Goal: Task Accomplishment & Management: Use online tool/utility

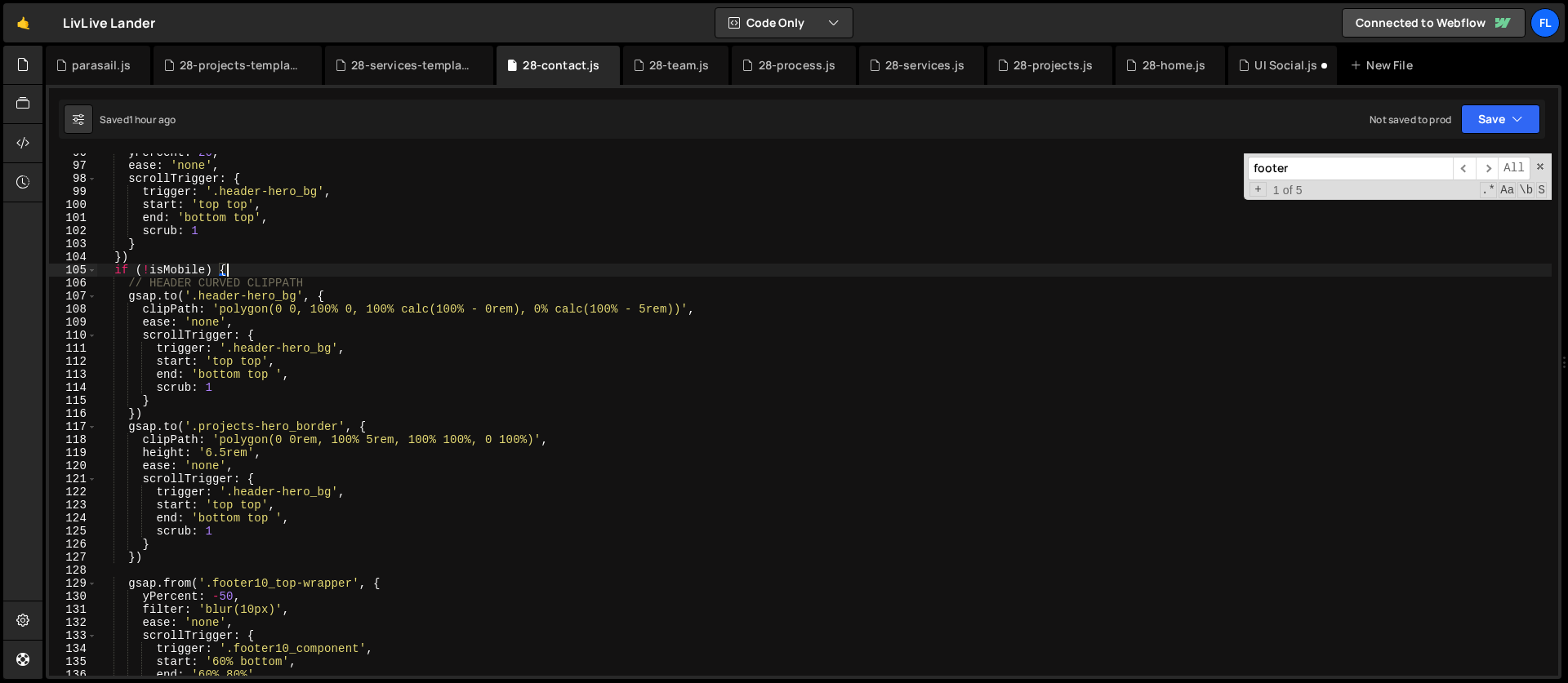
scroll to position [1248, 0]
click at [1157, 72] on div "28-home.js" at bounding box center [1173, 65] width 63 height 16
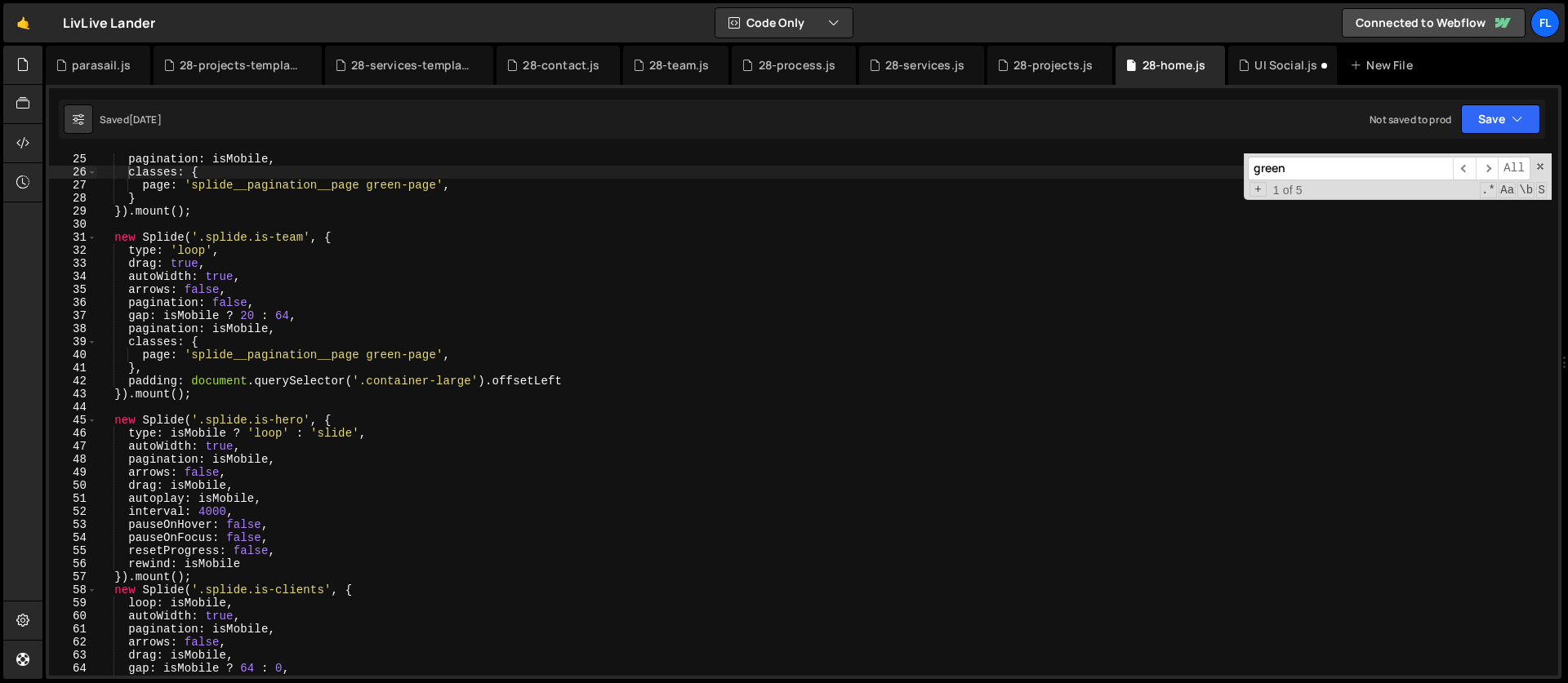
scroll to position [314, 0]
click at [340, 418] on div "pagination : isMobile , classes : { page : 'splide__pagination__page green-page…" at bounding box center [824, 427] width 1454 height 549
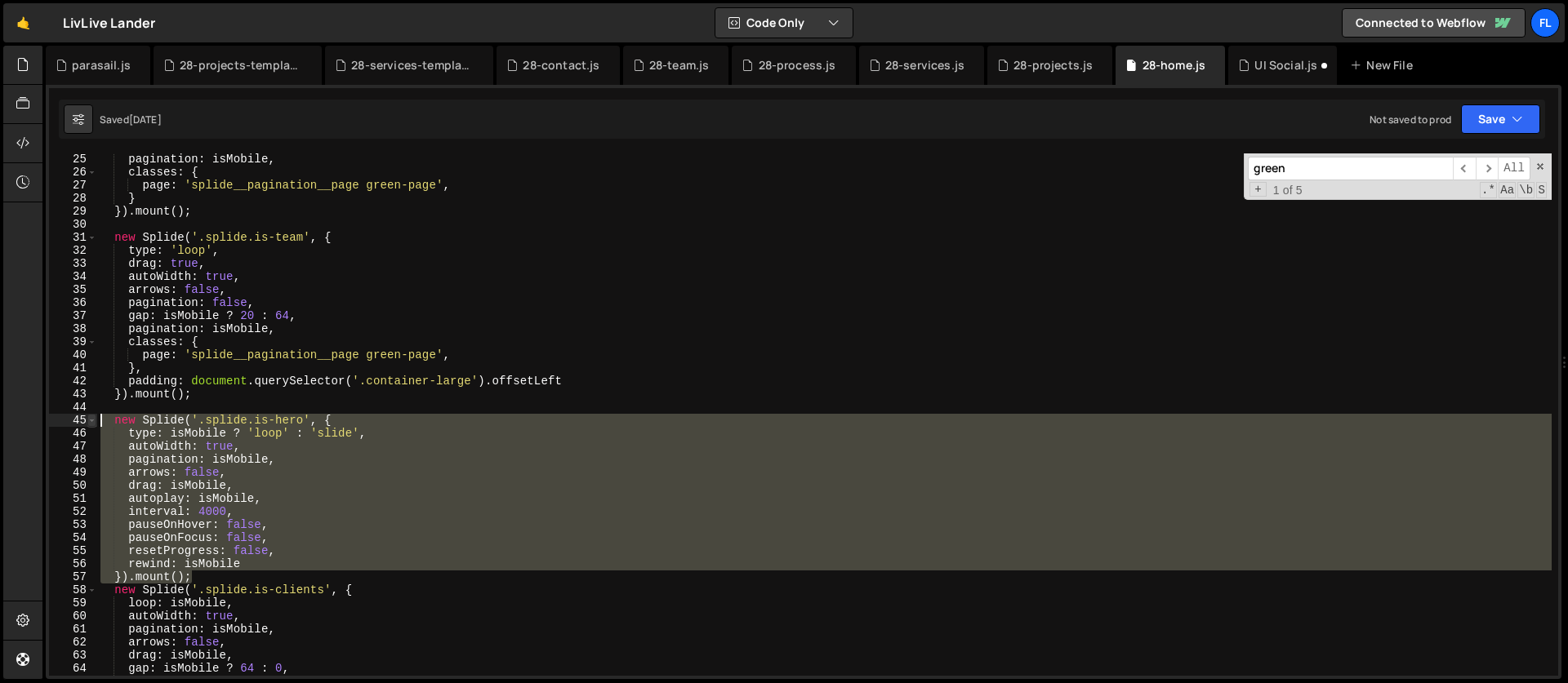
drag, startPoint x: 198, startPoint y: 573, endPoint x: 94, endPoint y: 421, distance: 184.2
click at [94, 421] on div "new Splide('.splide.is-hero', { 25 26 27 28 29 30 31 32 33 34 35 36 37 38 39 40…" at bounding box center [803, 415] width 1509 height 523
type textarea "new Splide('.splide.is-hero', { type: isMobile ? 'loop' : 'slide',"
click at [371, 68] on div "28-services-template.js" at bounding box center [412, 65] width 122 height 16
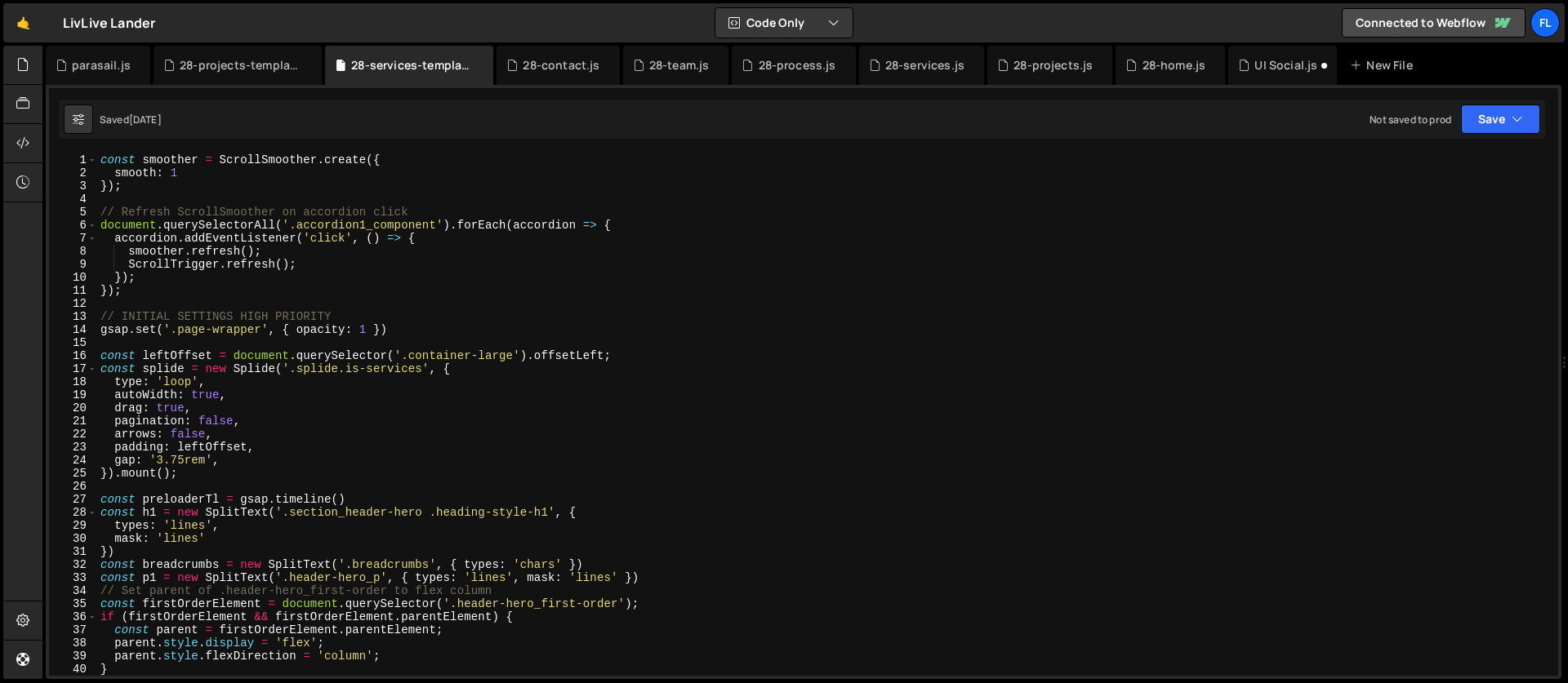
scroll to position [0, 0]
click at [124, 302] on div "const smoother = ScrollSmoother . create ({ smooth : 1 }) ; // Refresh ScrollSm…" at bounding box center [824, 428] width 1454 height 549
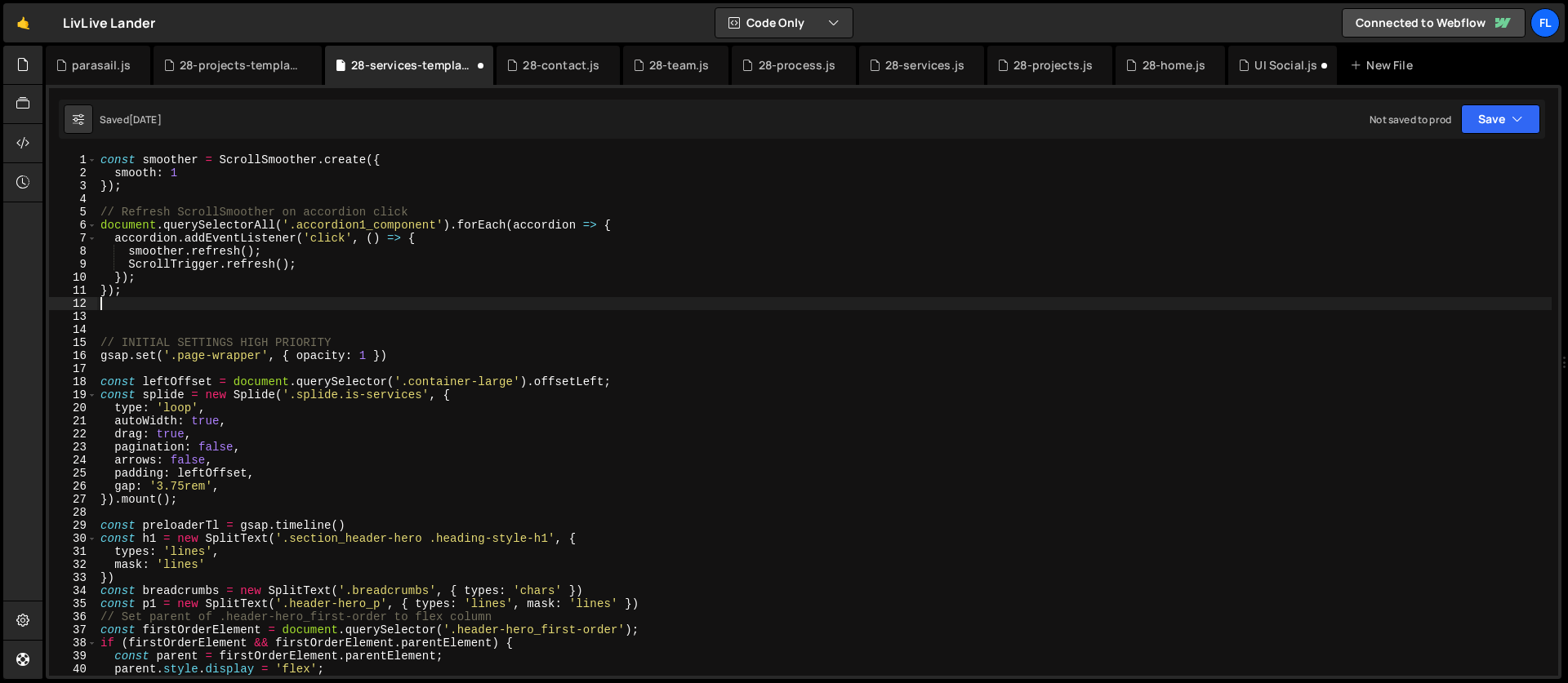
click at [114, 308] on div "const smoother = ScrollSmoother . create ({ smooth : 1 }) ; // Refresh ScrollSm…" at bounding box center [824, 428] width 1454 height 549
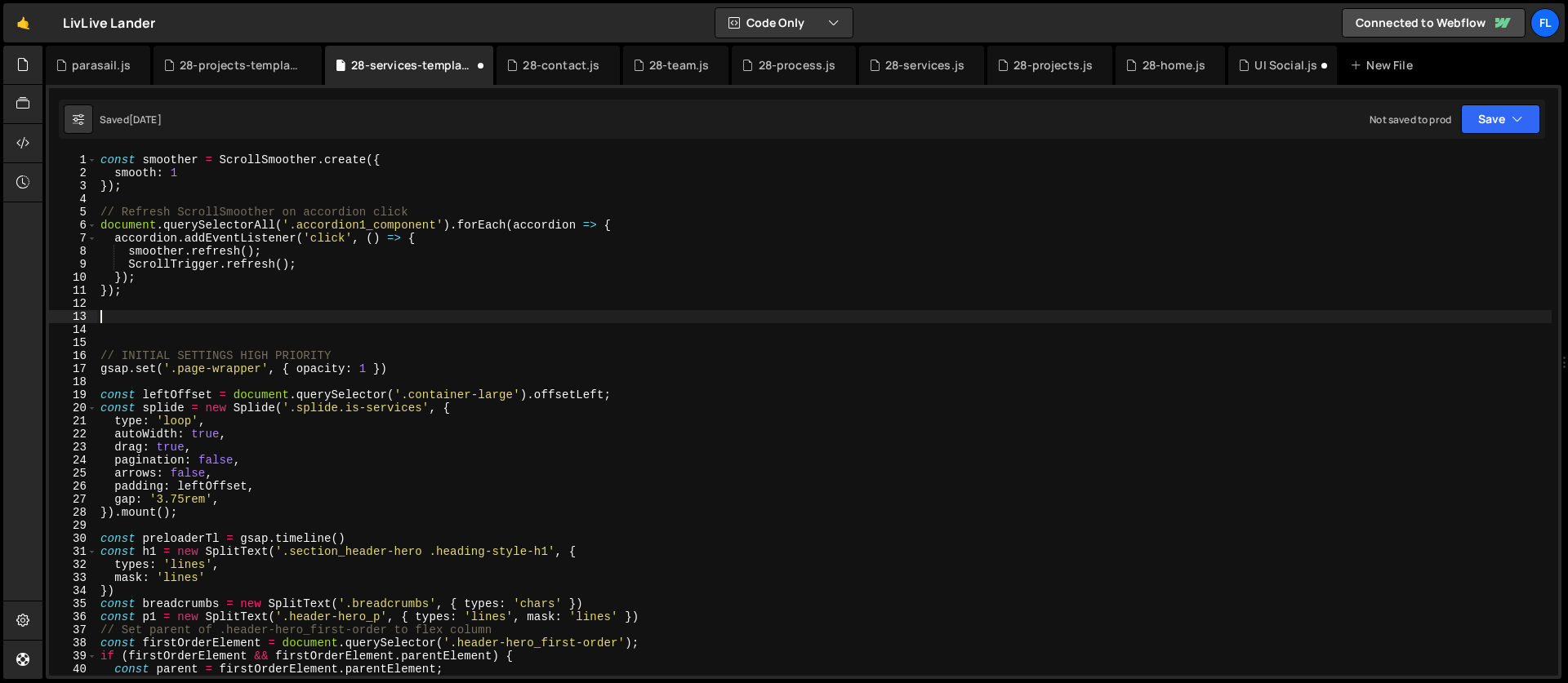
paste textarea "}).mount();"
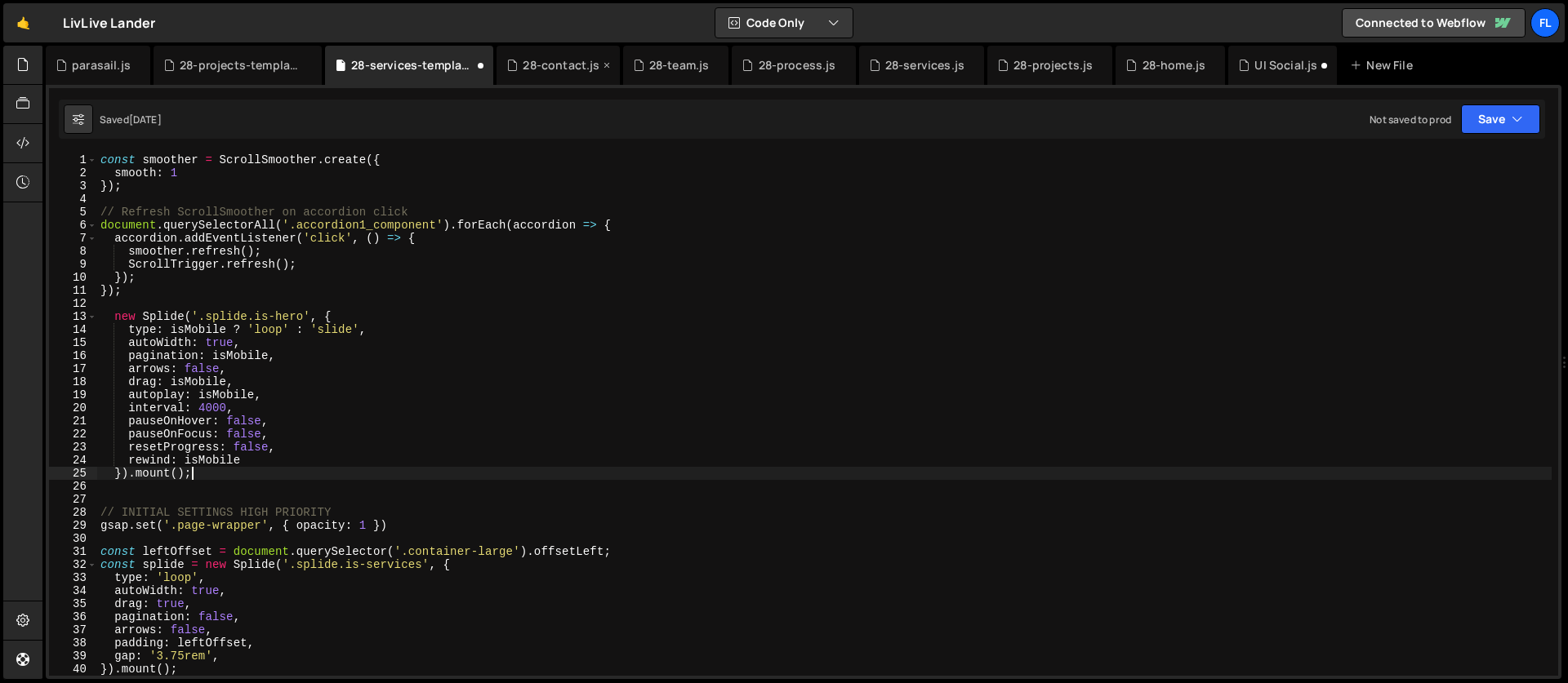
type textarea "}).mount();"
click at [549, 72] on div "28-contact.js" at bounding box center [561, 65] width 77 height 16
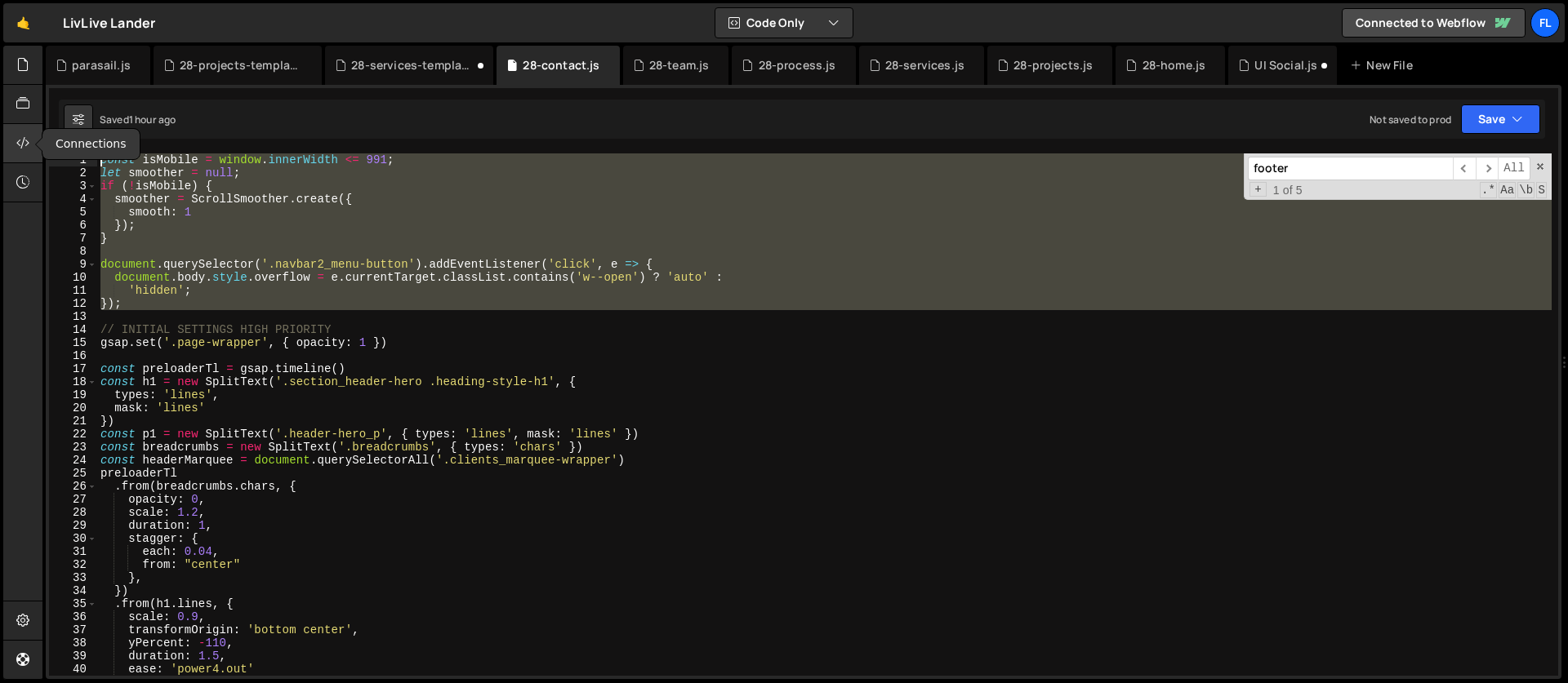
drag, startPoint x: 161, startPoint y: 317, endPoint x: 39, endPoint y: 157, distance: 201.2
click at [39, 157] on div "Hold on a sec... Are you certain you wish to leave this page? Any changes you'v…" at bounding box center [784, 341] width 1568 height 683
type textarea "const isMobile = window.innerWidth <= 991; let smoother = null;"
click at [406, 72] on div "28-services-template.js" at bounding box center [412, 65] width 122 height 16
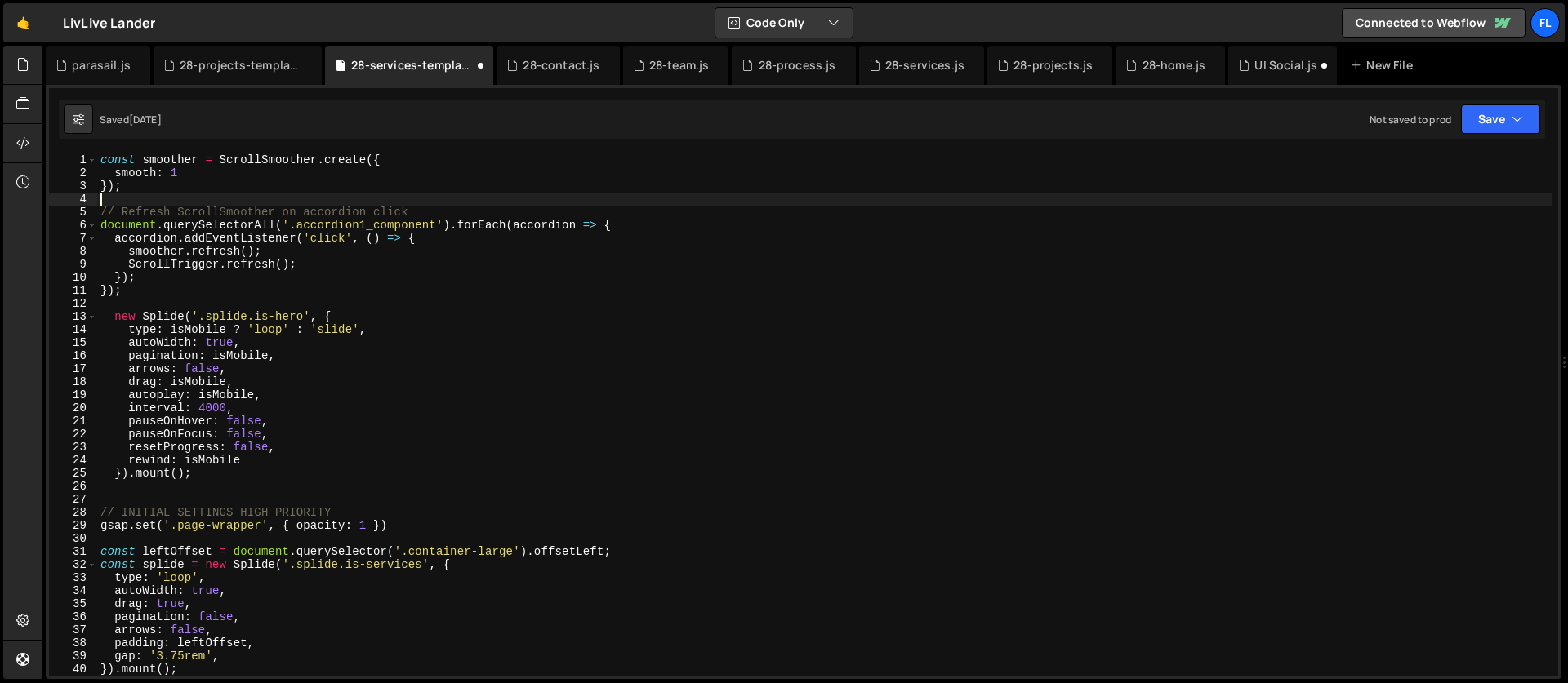
drag, startPoint x: 137, startPoint y: 192, endPoint x: 62, endPoint y: 129, distance: 97.9
click at [62, 129] on div "Debug Explain Copy parasail.js 28-projects-template.js 28-services-template.js …" at bounding box center [803, 362] width 1516 height 634
type textarea "const smoother = ScrollSmoother.create({ smooth: 1"
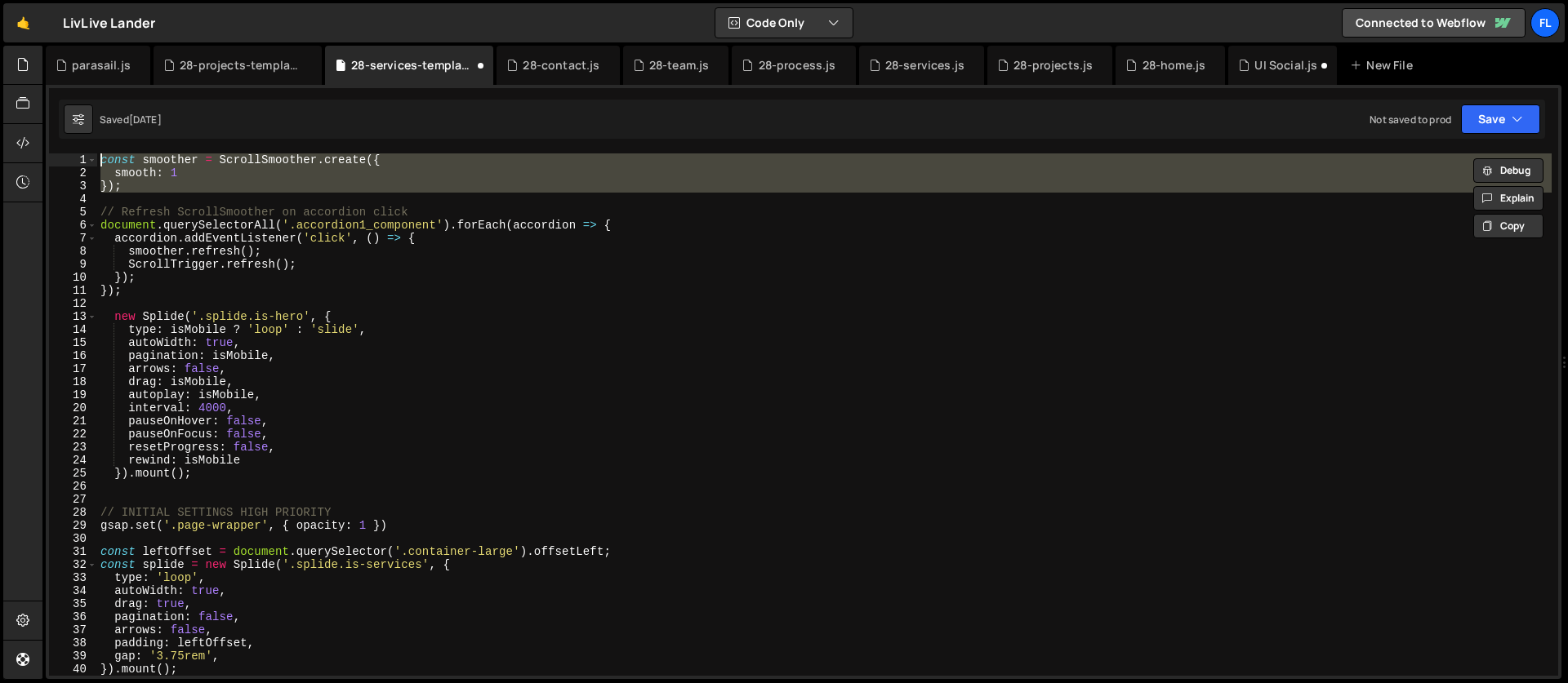
paste textarea
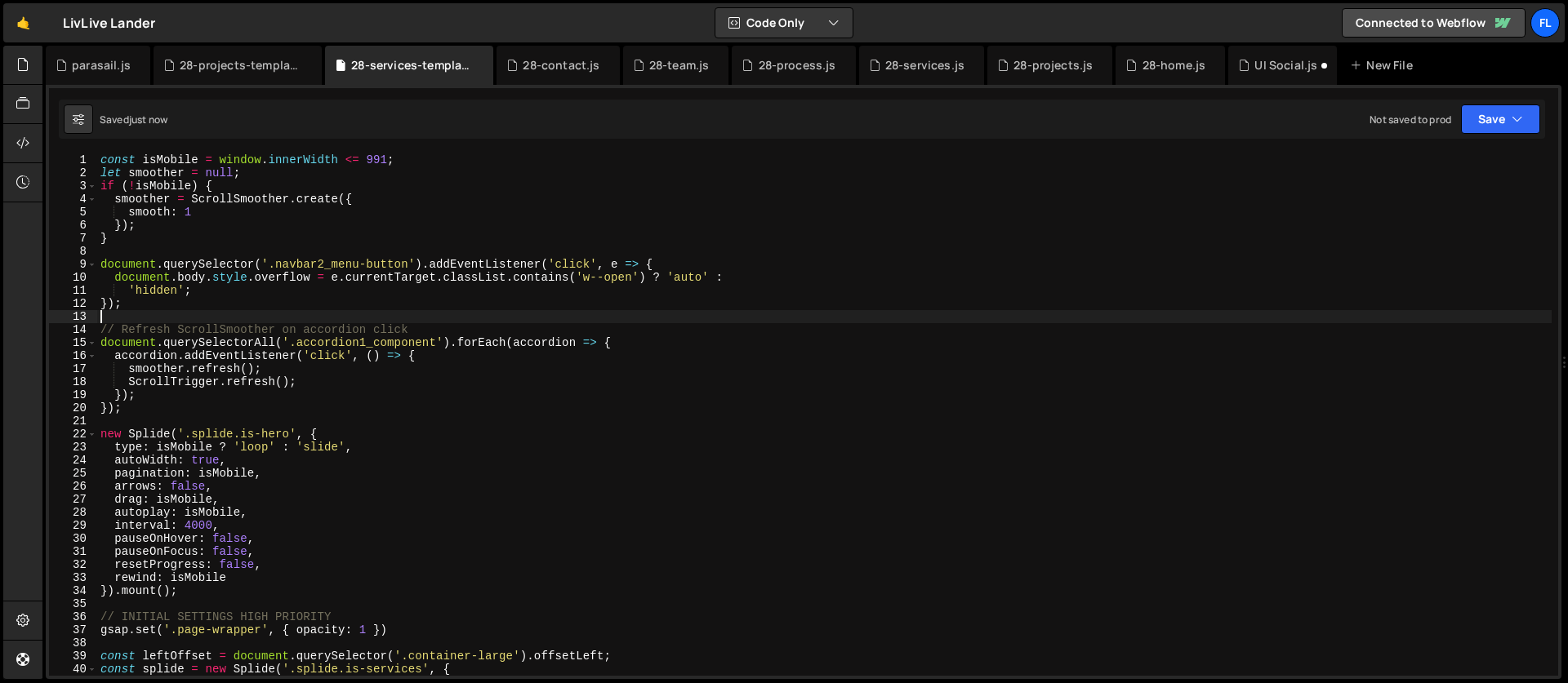
scroll to position [79, 0]
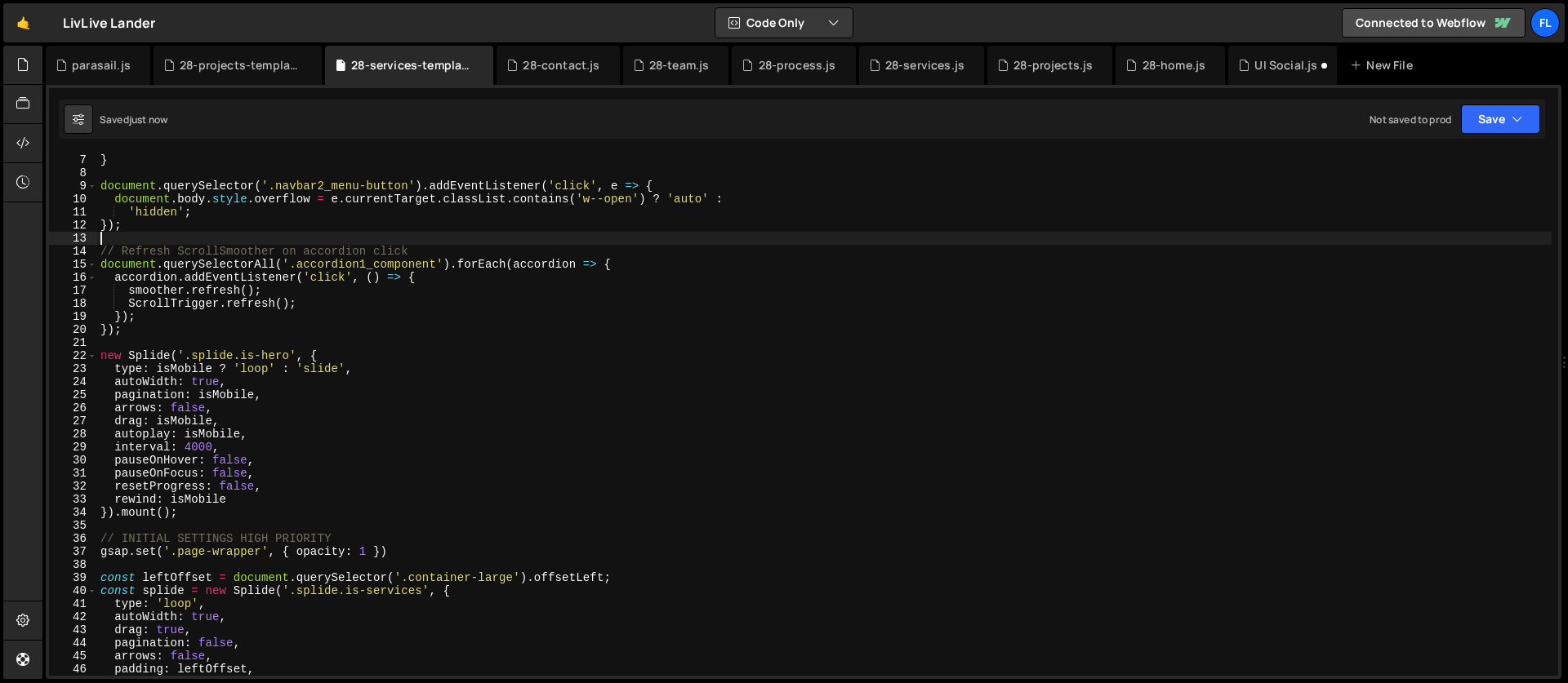
click at [287, 353] on div "}) ; } document . querySelector ( '.navbar2_menu-button' ) . addEventListener (…" at bounding box center [824, 415] width 1454 height 549
paste textarea "is-services-featured"
type textarea "new Splide('.splide.is-services-featured', {"
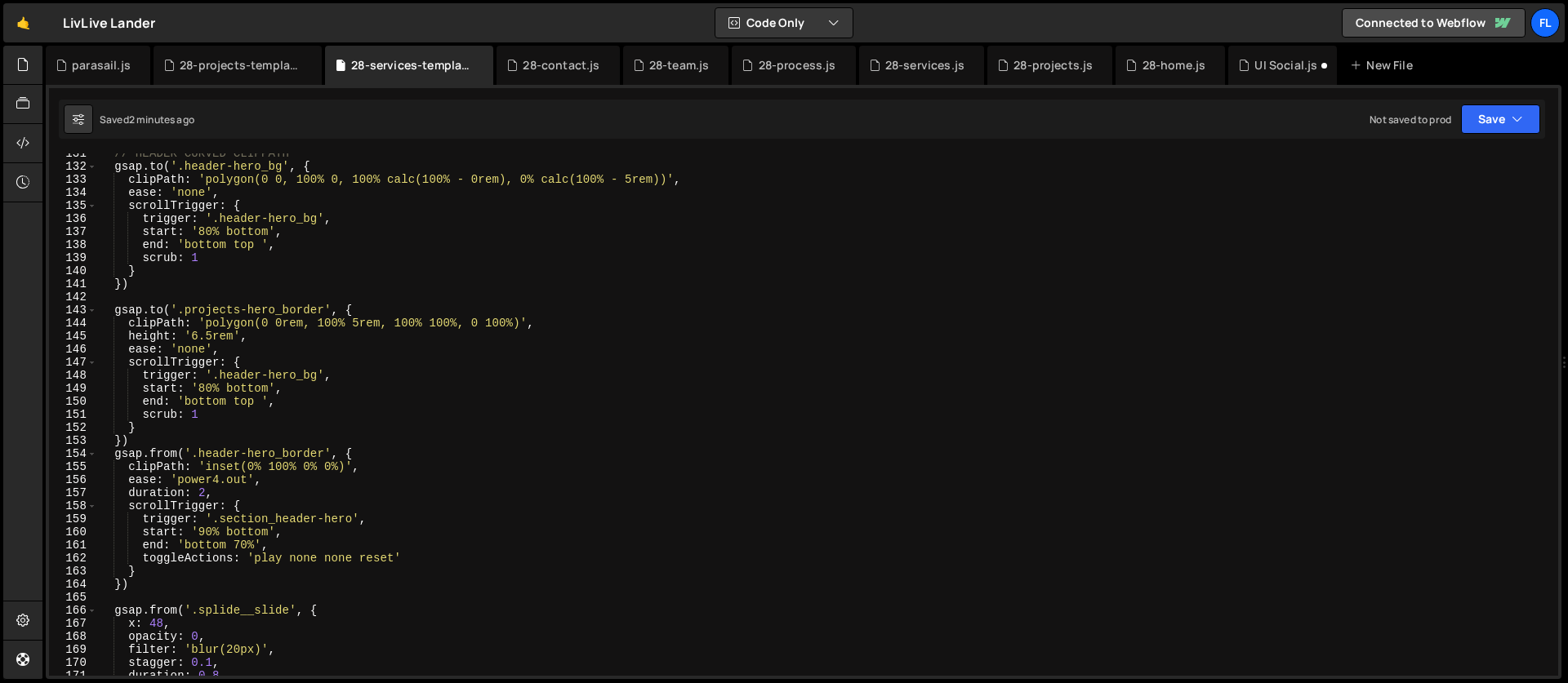
scroll to position [1618, 0]
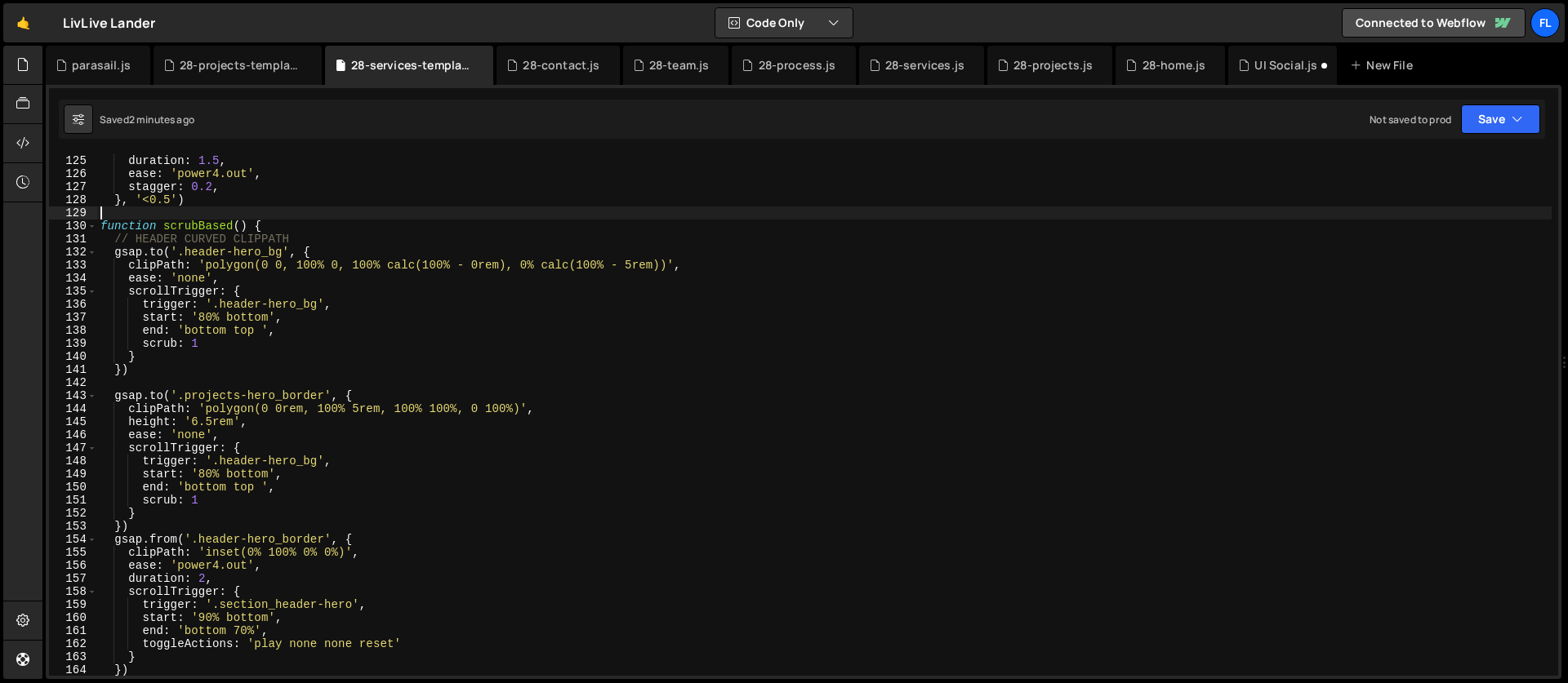
click at [272, 218] on div "x : 12 , duration : 1.5 , ease : 'power4.out' , stagger : 0.2 , } , '<0.5' ) fu…" at bounding box center [824, 415] width 1454 height 549
click at [275, 226] on div "x : 12 , duration : 1.5 , ease : 'power4.out' , stagger : 0.2 , } , '<0.5' ) fu…" at bounding box center [824, 415] width 1454 height 549
type textarea "function scrubBased() {"
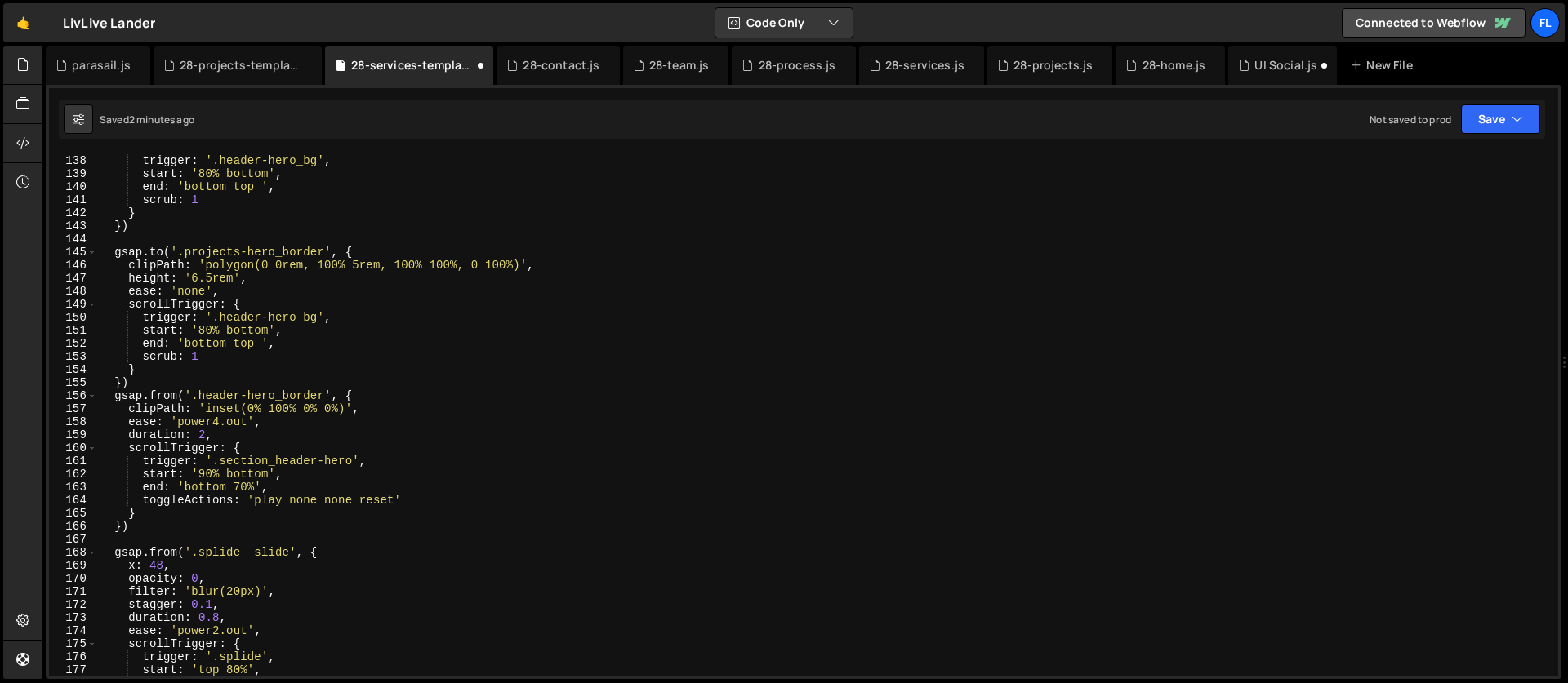
scroll to position [1807, 0]
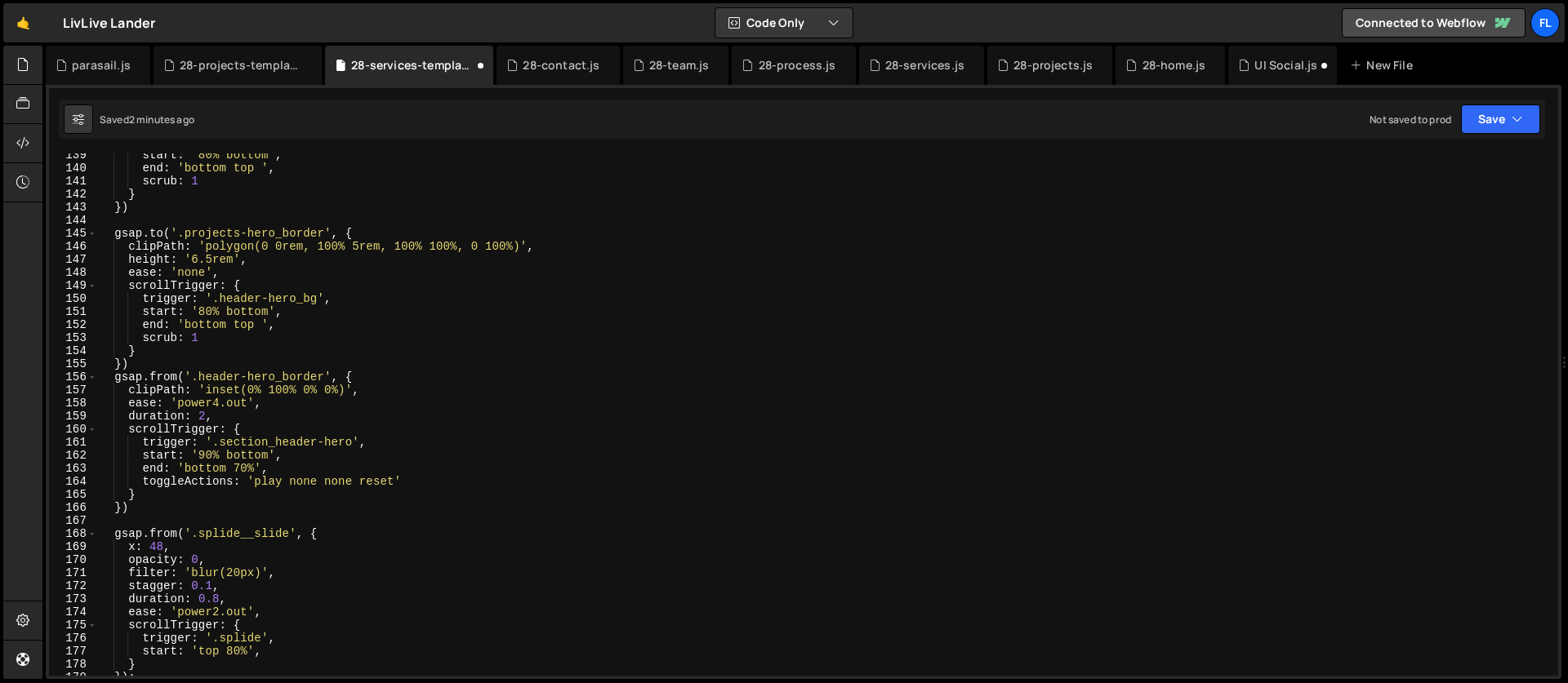
click at [147, 507] on div "start : '80% bottom' , end : 'bottom top ' , scrub : 1 } }) gsap . to ( '.proje…" at bounding box center [824, 423] width 1454 height 549
type textarea "})"
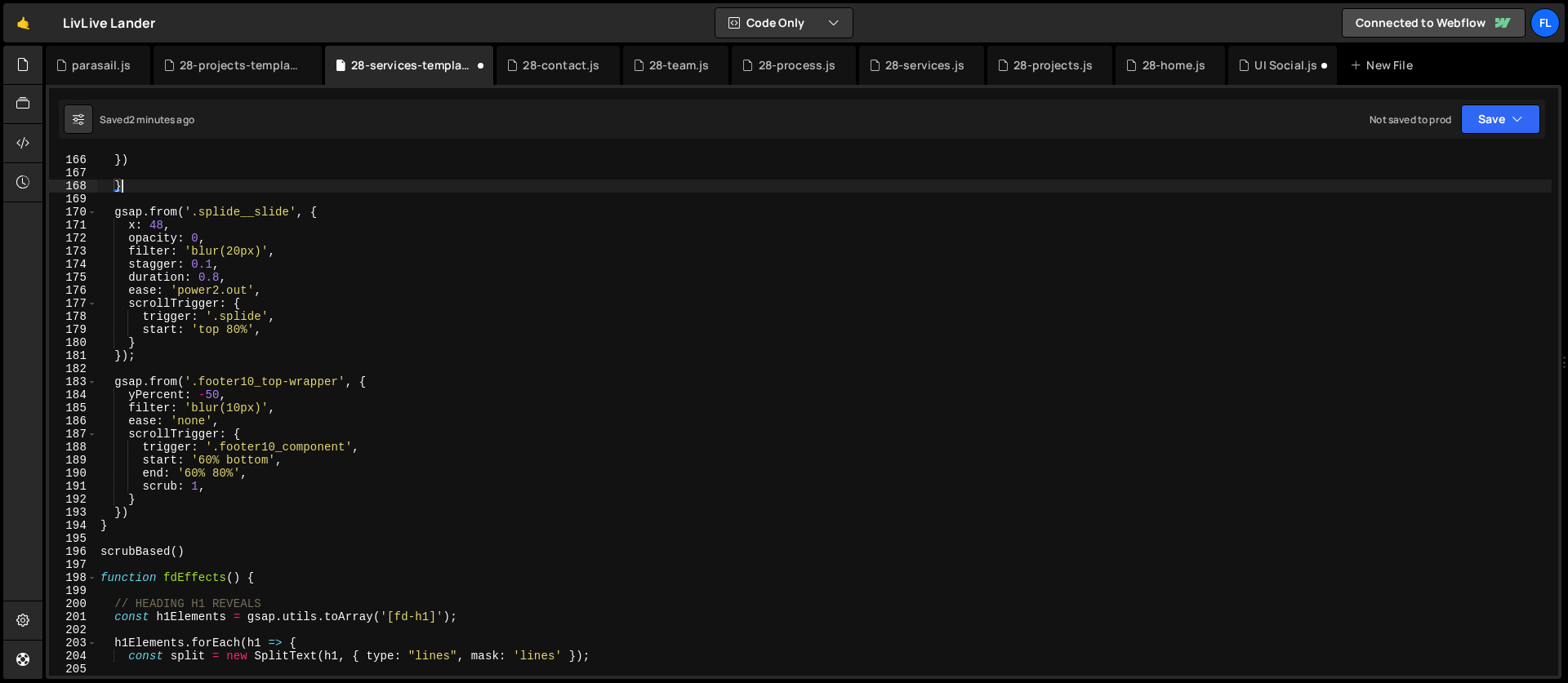
scroll to position [2155, 0]
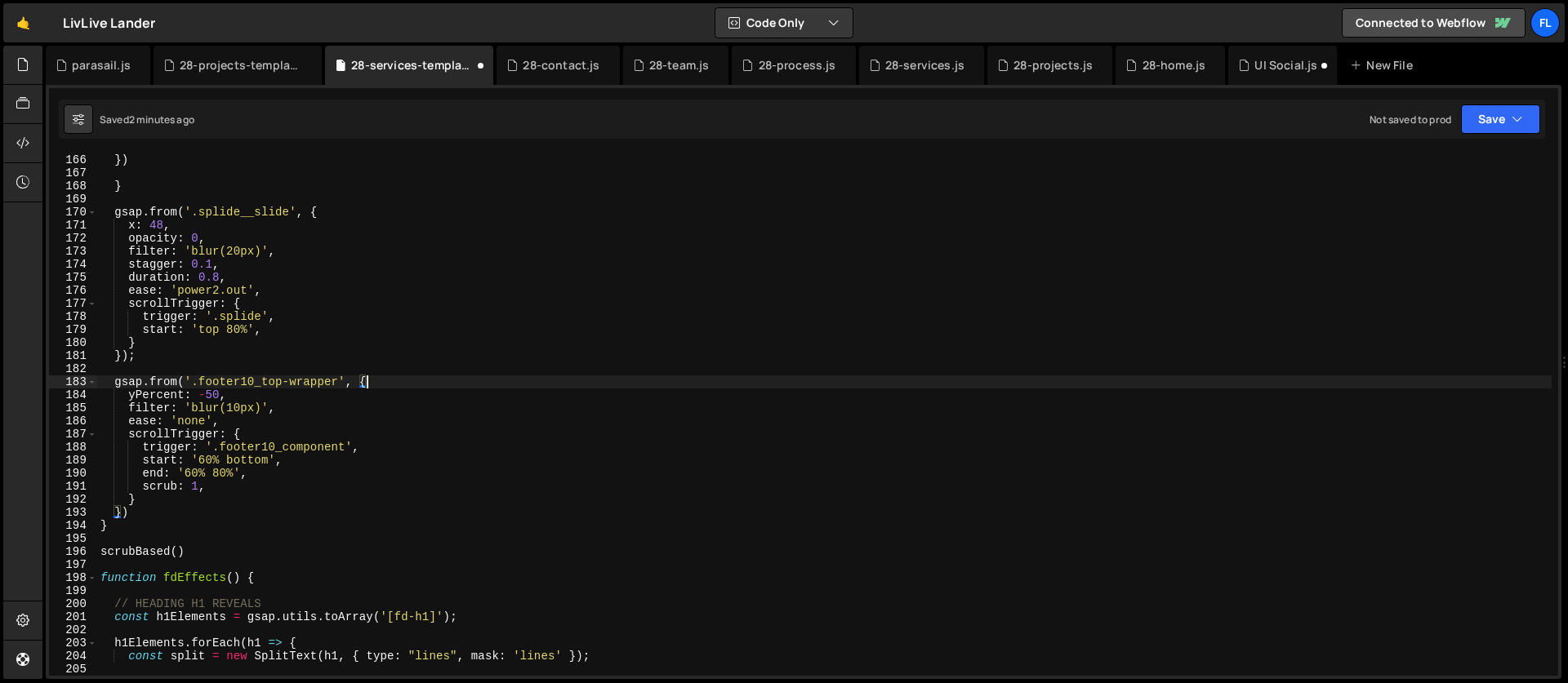
click at [384, 385] on div "}) } gsap . from ( '.splide__slide' , { x : 48 , opacity : 0 , filter : 'blur(2…" at bounding box center [824, 428] width 1454 height 549
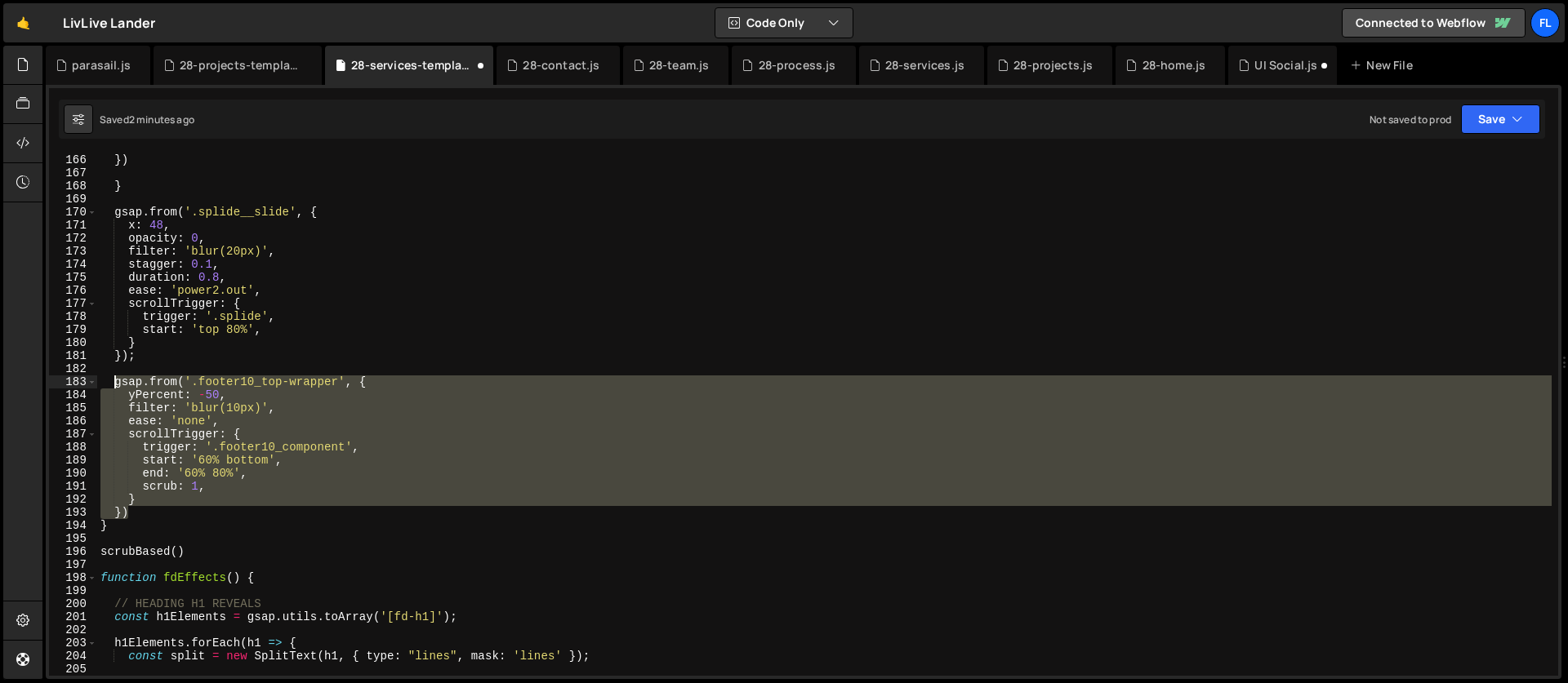
drag, startPoint x: 137, startPoint y: 517, endPoint x: 112, endPoint y: 386, distance: 133.4
click at [112, 386] on div "}) } gsap . from ( '.splide__slide' , { x : 48 , opacity : 0 , filter : 'blur(2…" at bounding box center [824, 428] width 1454 height 549
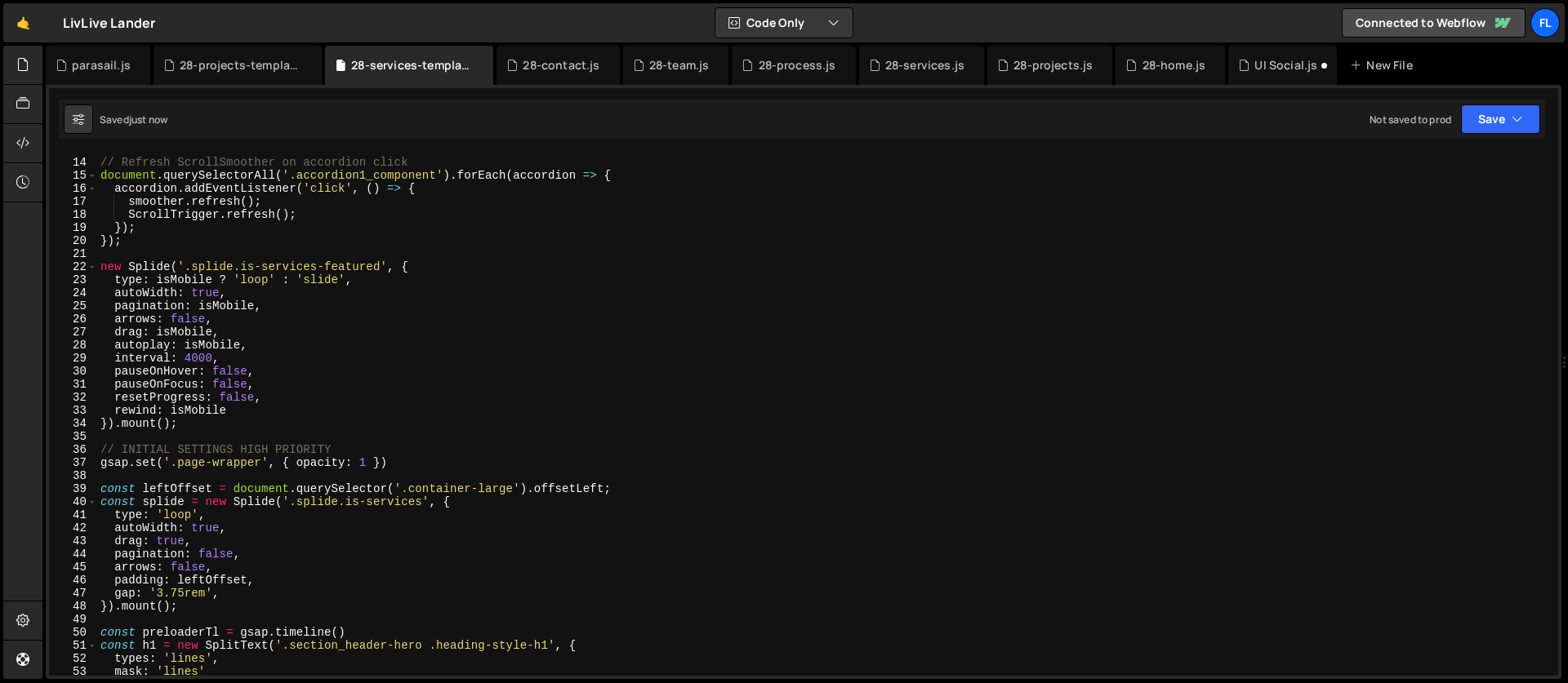
scroll to position [167, 0]
click at [224, 355] on div "// Refresh ScrollSmoother on accordion click document . querySelectorAll ( '.ac…" at bounding box center [824, 417] width 1454 height 549
click at [199, 305] on div "// Refresh ScrollSmoother on accordion click document . querySelectorAll ( '.ac…" at bounding box center [824, 417] width 1454 height 549
click at [289, 368] on div "// Refresh ScrollSmoother on accordion click document . querySelectorAll ( '.ac…" at bounding box center [824, 417] width 1454 height 549
click at [210, 289] on div "// Refresh ScrollSmoother on accordion click document . querySelectorAll ( '.ac…" at bounding box center [824, 417] width 1454 height 549
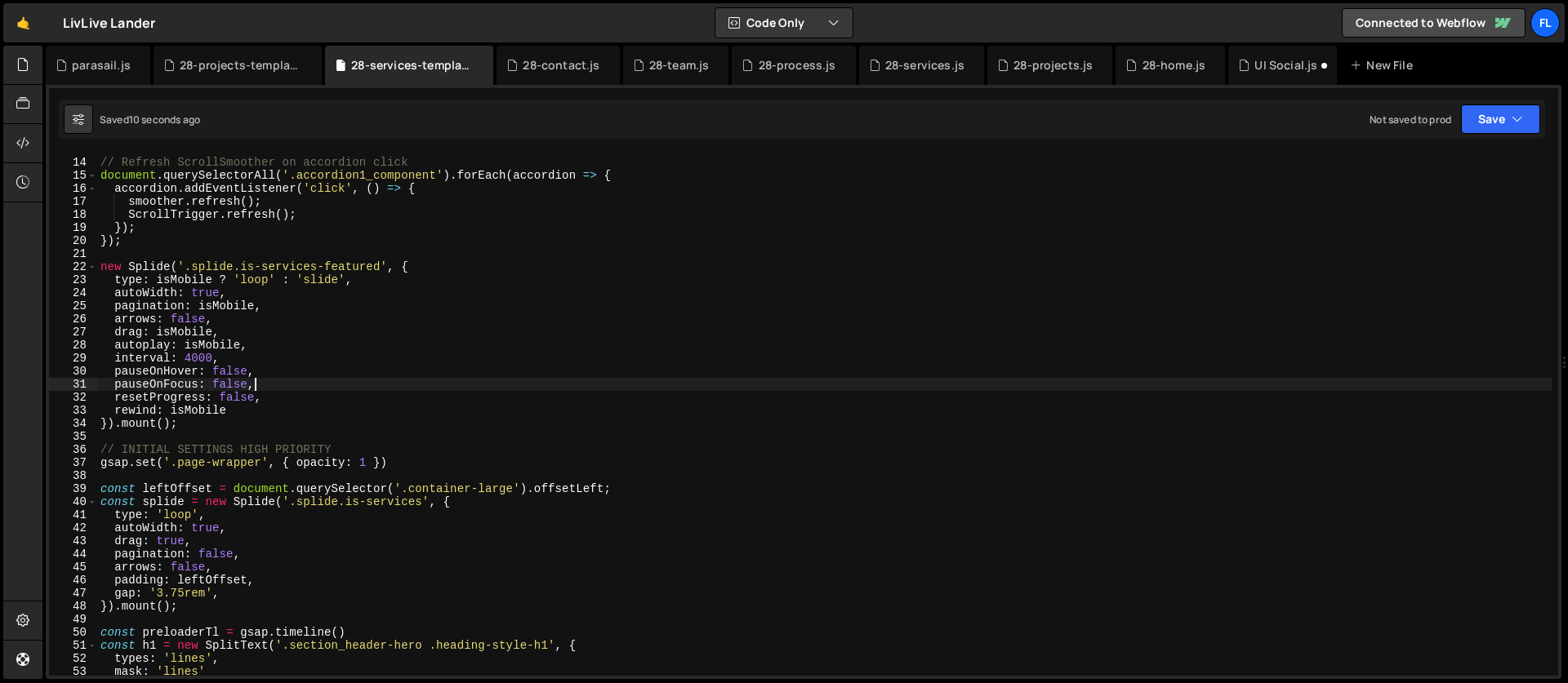
click at [272, 386] on div "// Refresh ScrollSmoother on accordion click document . querySelectorAll ( '.ac…" at bounding box center [824, 417] width 1454 height 549
click at [238, 306] on div "// Refresh ScrollSmoother on accordion click document . querySelectorAll ( '.ac…" at bounding box center [824, 417] width 1454 height 549
click at [222, 382] on div "// Refresh ScrollSmoother on accordion click document . querySelectorAll ( '.ac…" at bounding box center [824, 417] width 1454 height 549
click at [1396, 339] on div "// Refresh ScrollSmoother on accordion click document . querySelectorAll ( '.ac…" at bounding box center [824, 417] width 1454 height 549
click at [1229, 323] on div "// Refresh ScrollSmoother on accordion click document . querySelectorAll ( '.ac…" at bounding box center [824, 417] width 1454 height 549
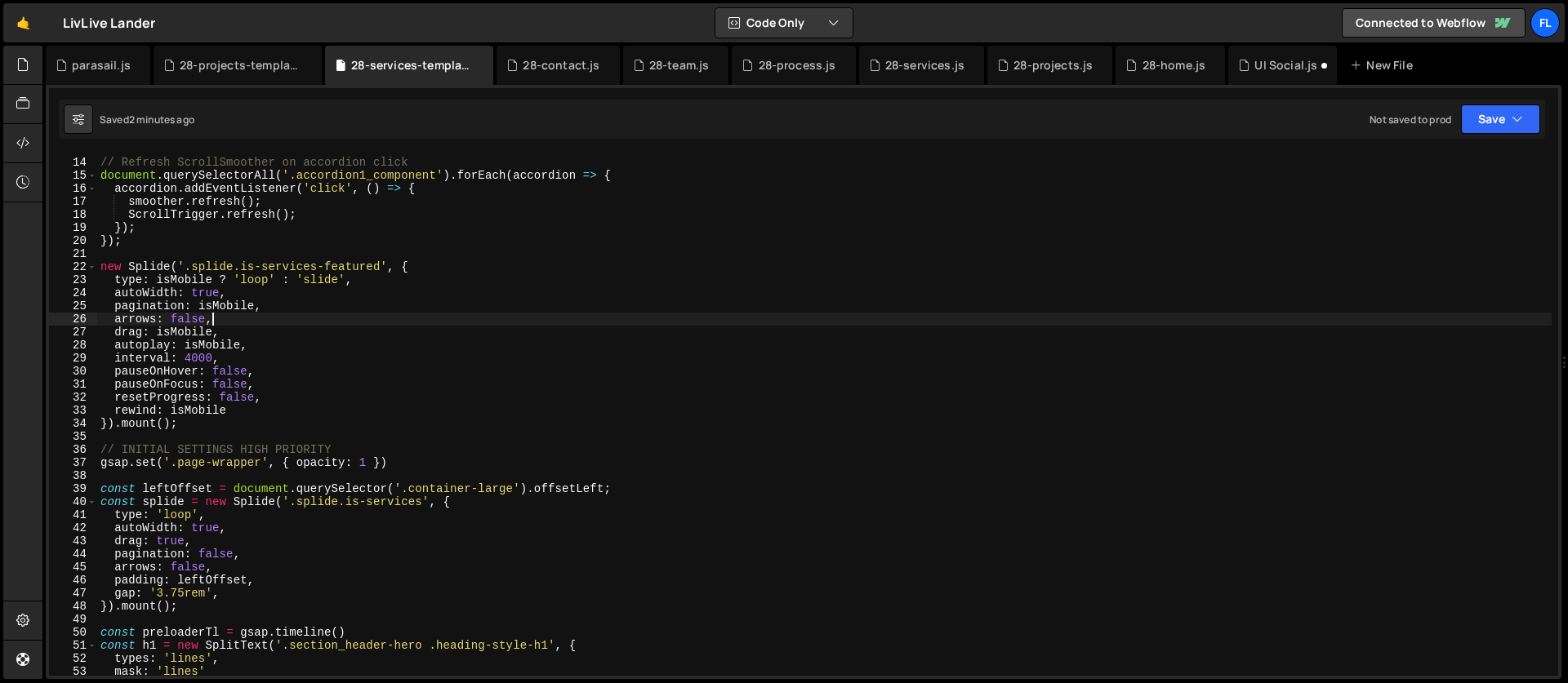
click at [1081, 294] on div "// Refresh ScrollSmoother on accordion click document . querySelectorAll ( '.ac…" at bounding box center [824, 417] width 1454 height 549
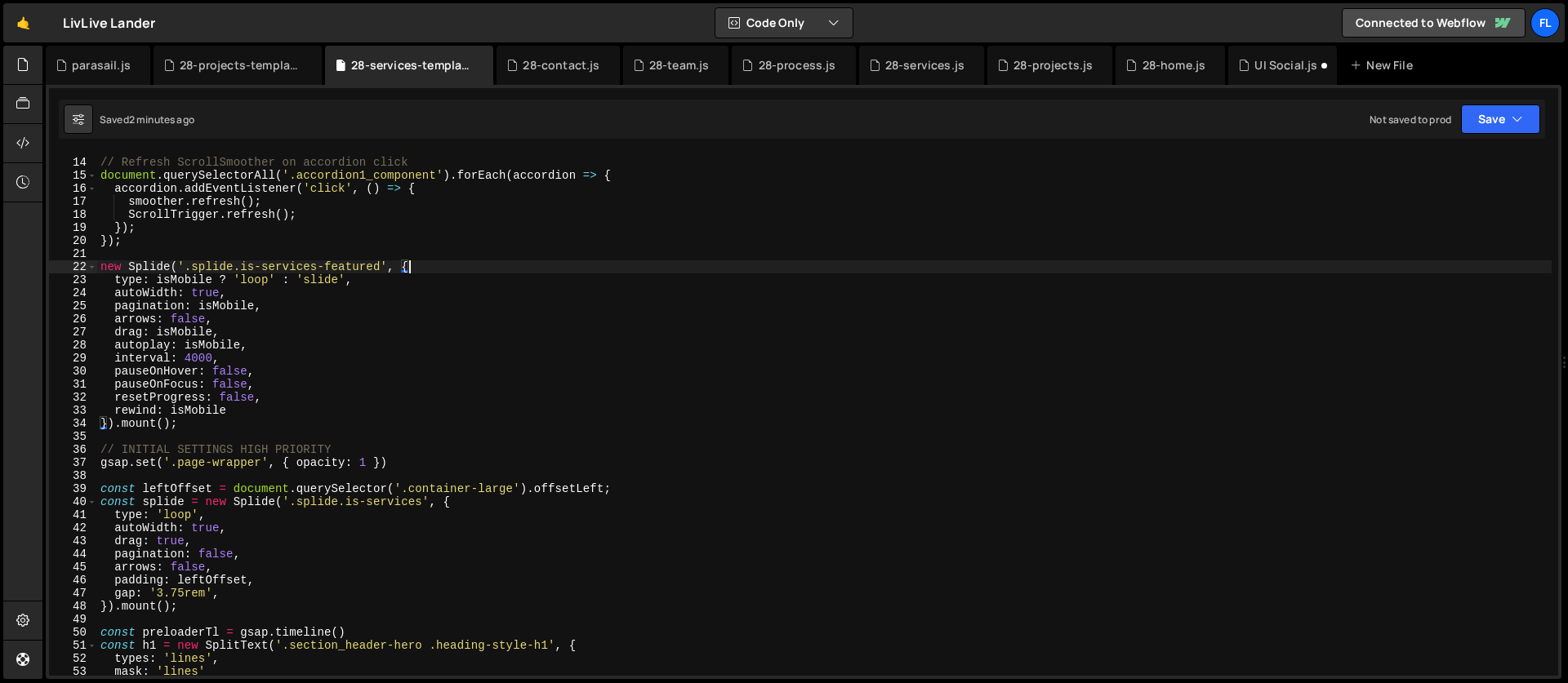
click at [415, 262] on div "// Refresh ScrollSmoother on accordion click document . querySelectorAll ( '.ac…" at bounding box center [824, 417] width 1454 height 549
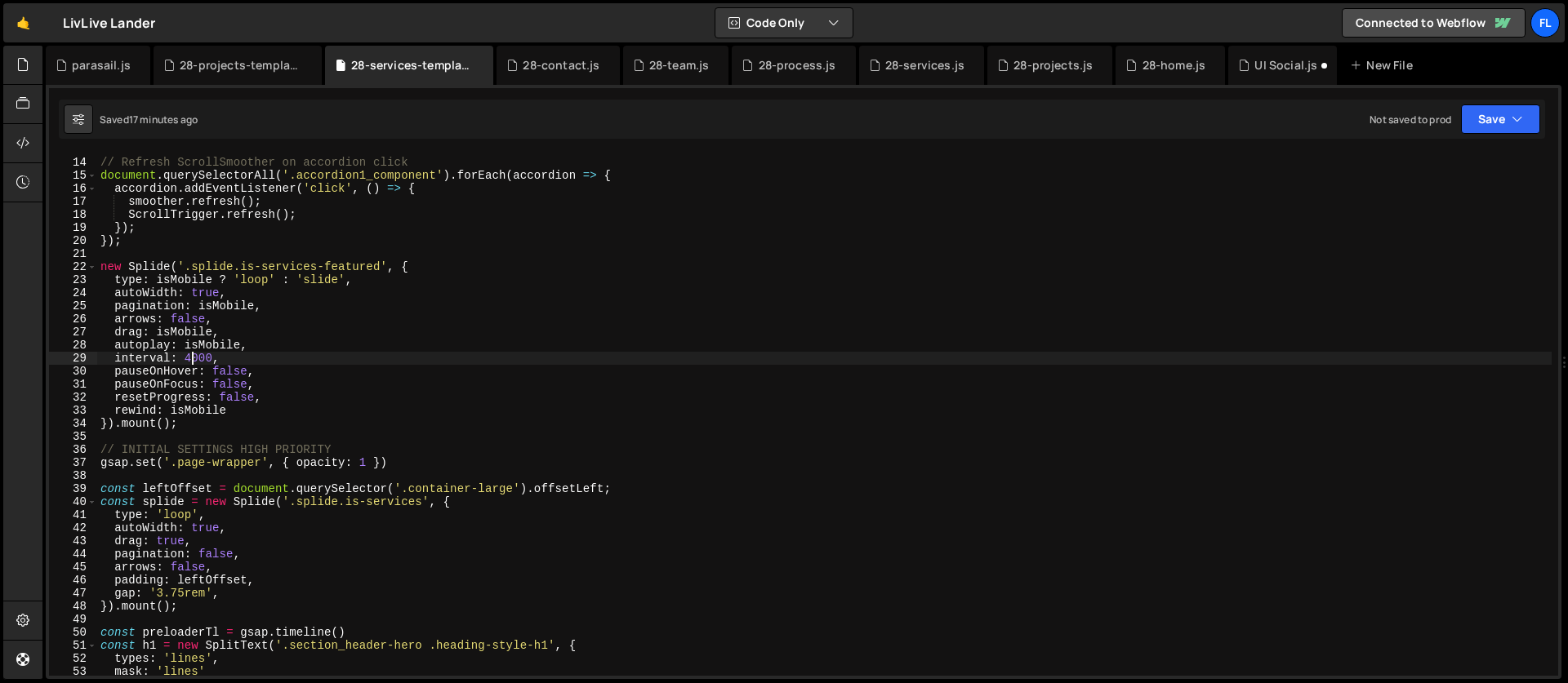
click at [192, 360] on div "// Refresh ScrollSmoother on accordion click document . querySelectorAll ( '.ac…" at bounding box center [824, 417] width 1454 height 549
click at [255, 321] on div "// Refresh ScrollSmoother on accordion click document . querySelectorAll ( '.ac…" at bounding box center [824, 417] width 1454 height 549
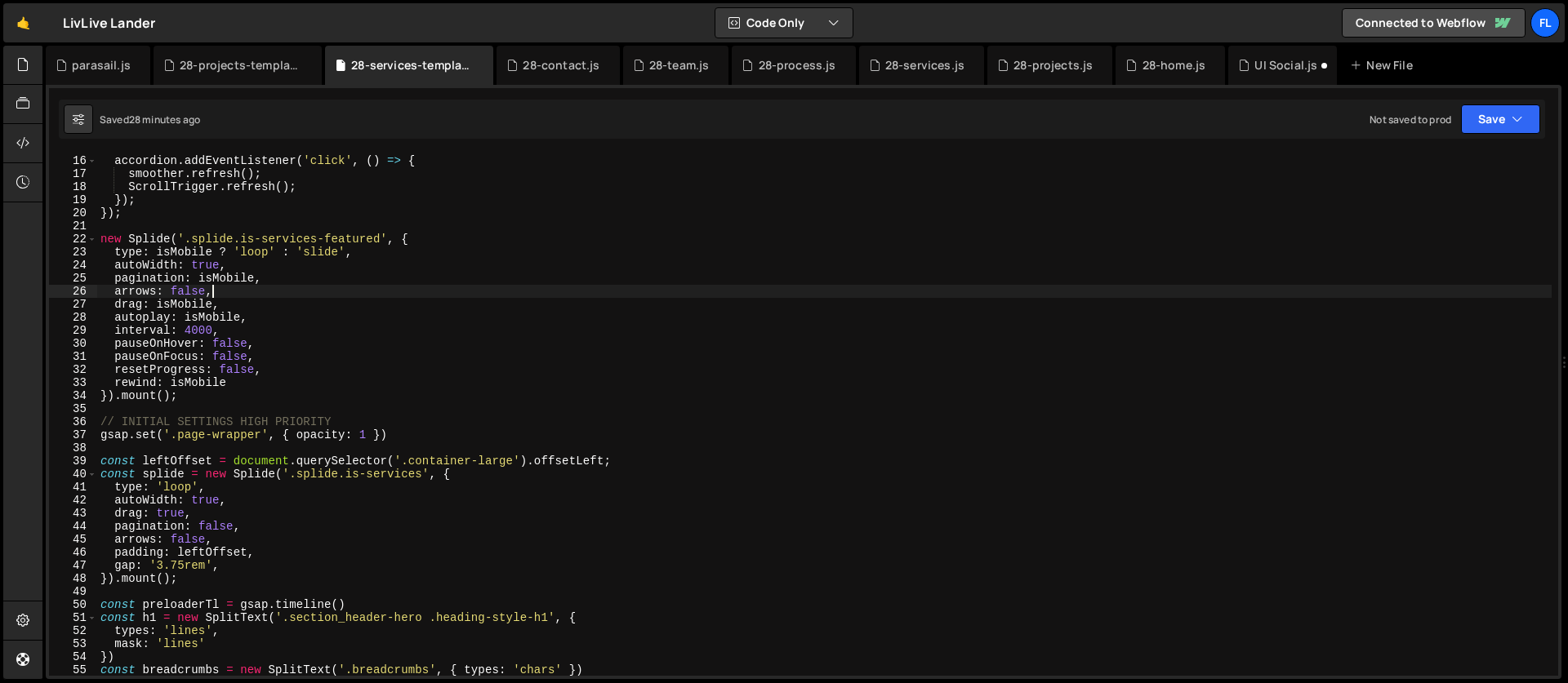
scroll to position [195, 0]
click at [469, 476] on div "document . querySelectorAll ( '.accordion1_component' ) . forEach ( accordion =…" at bounding box center [824, 415] width 1454 height 549
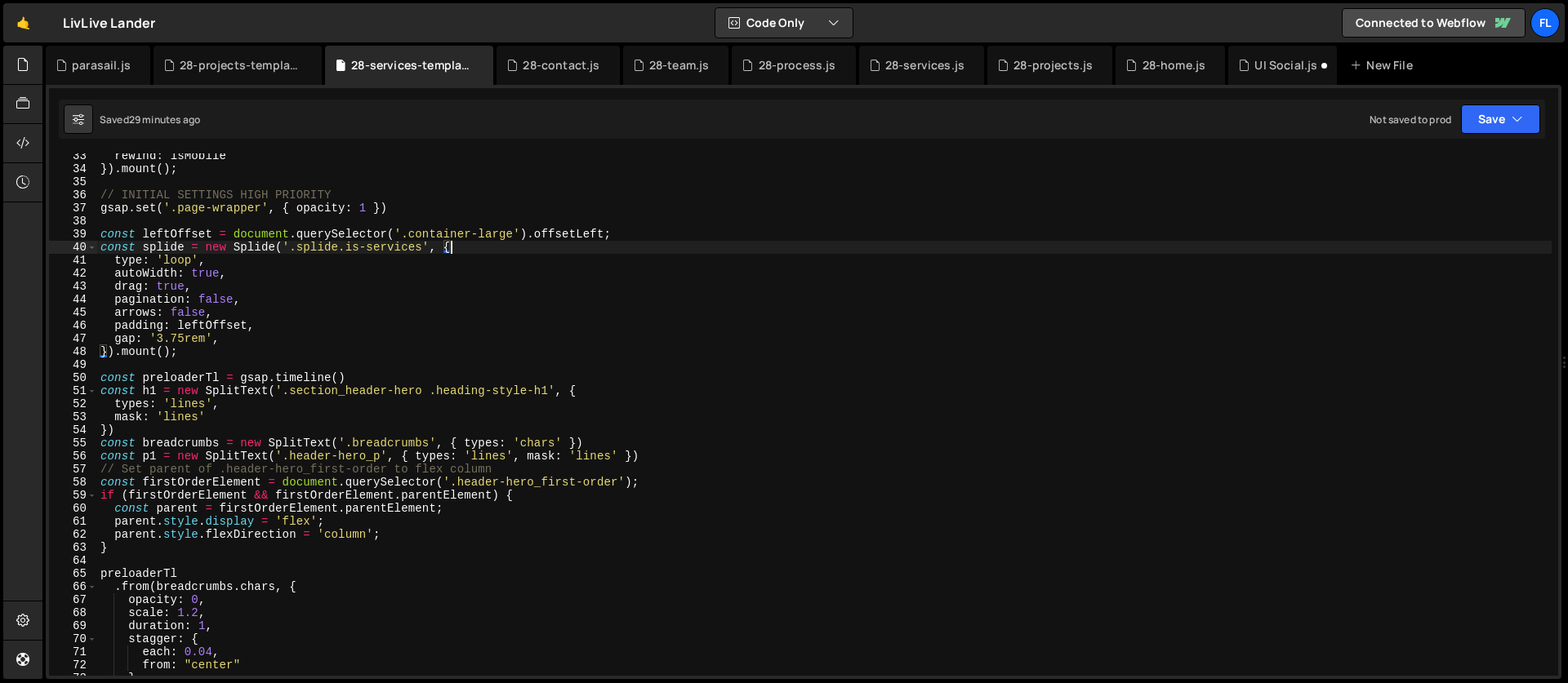
scroll to position [0, 0]
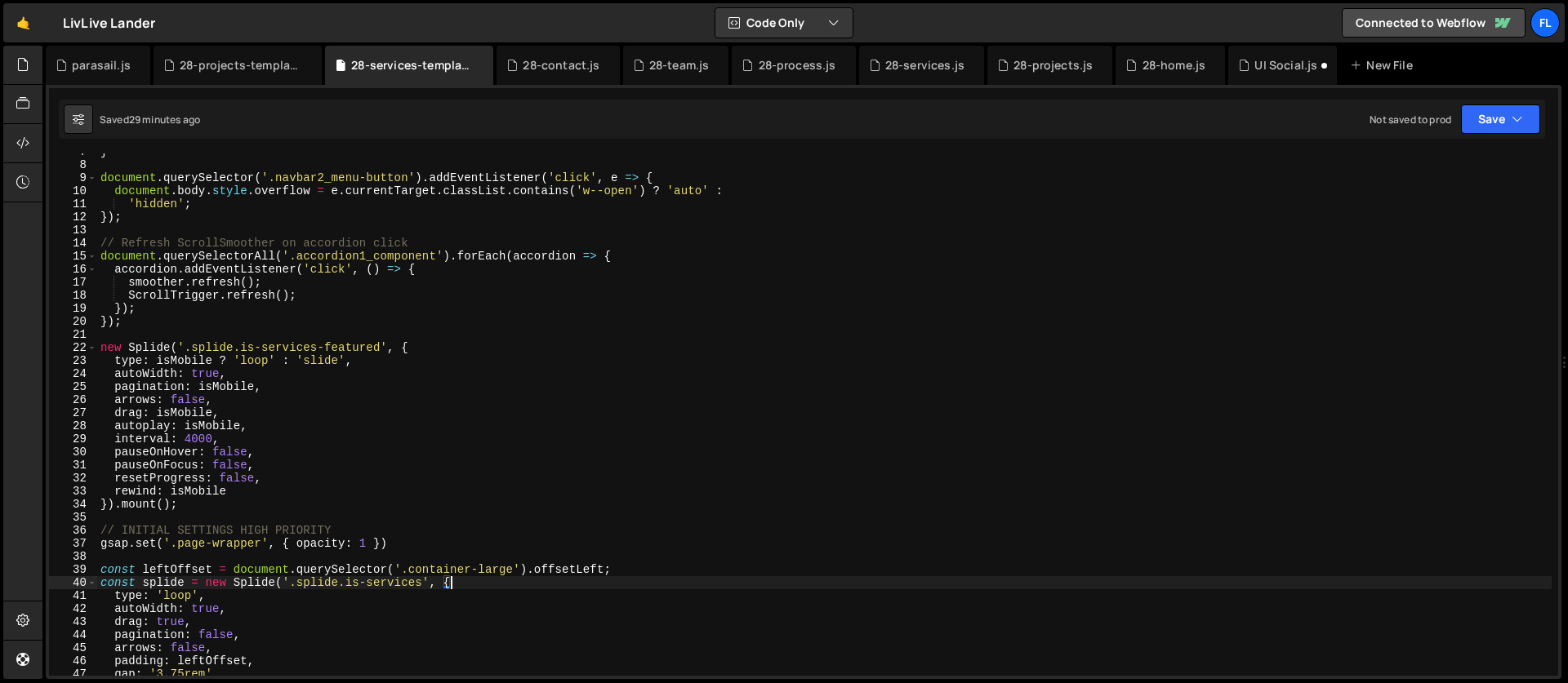
click at [297, 366] on div "} document . querySelector ( '.navbar2_menu-button' ) . addEventListener ( 'cli…" at bounding box center [824, 420] width 1454 height 549
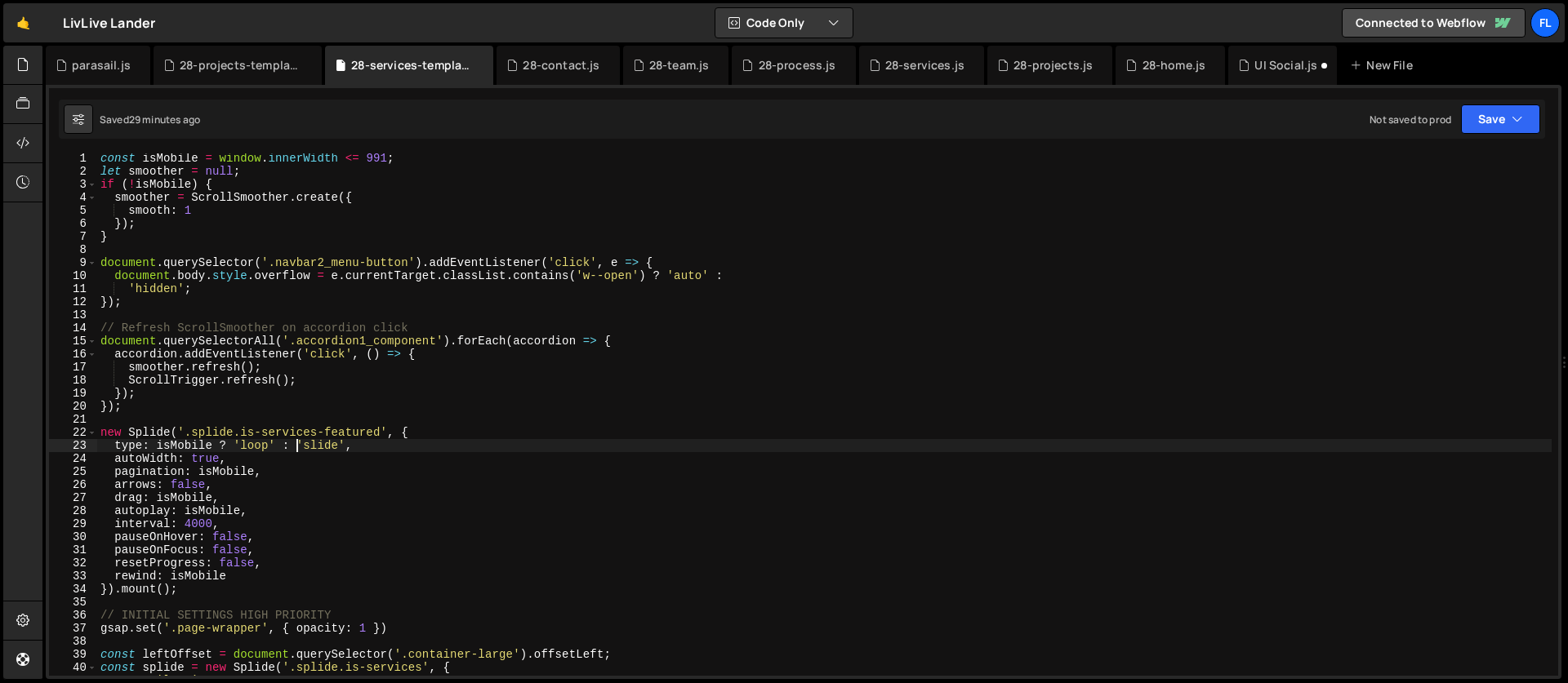
scroll to position [79, 0]
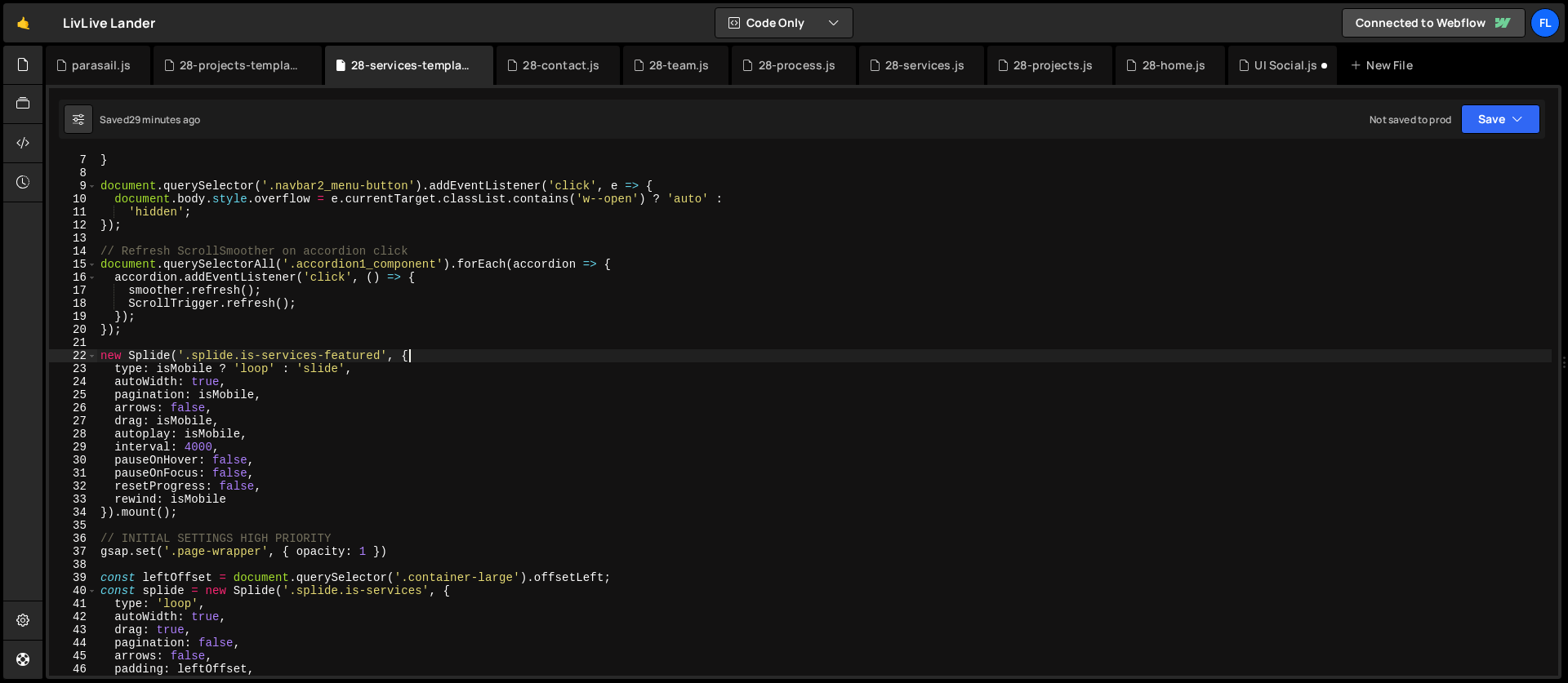
click at [419, 355] on div "}) ; } document . querySelector ( '.navbar2_menu-button' ) . addEventListener (…" at bounding box center [824, 415] width 1454 height 549
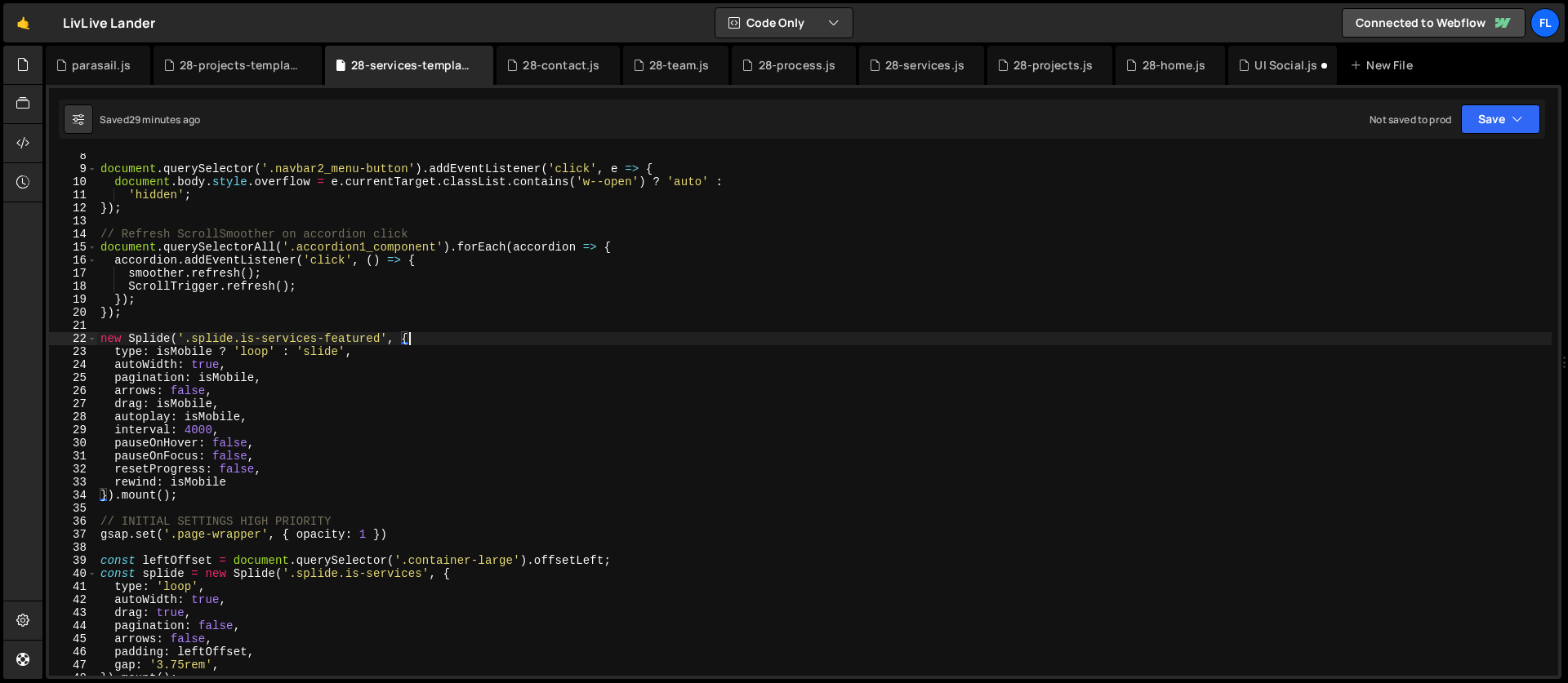
click at [184, 493] on div "document . querySelector ( '.navbar2_menu-button' ) . addEventListener ( 'click…" at bounding box center [824, 424] width 1454 height 549
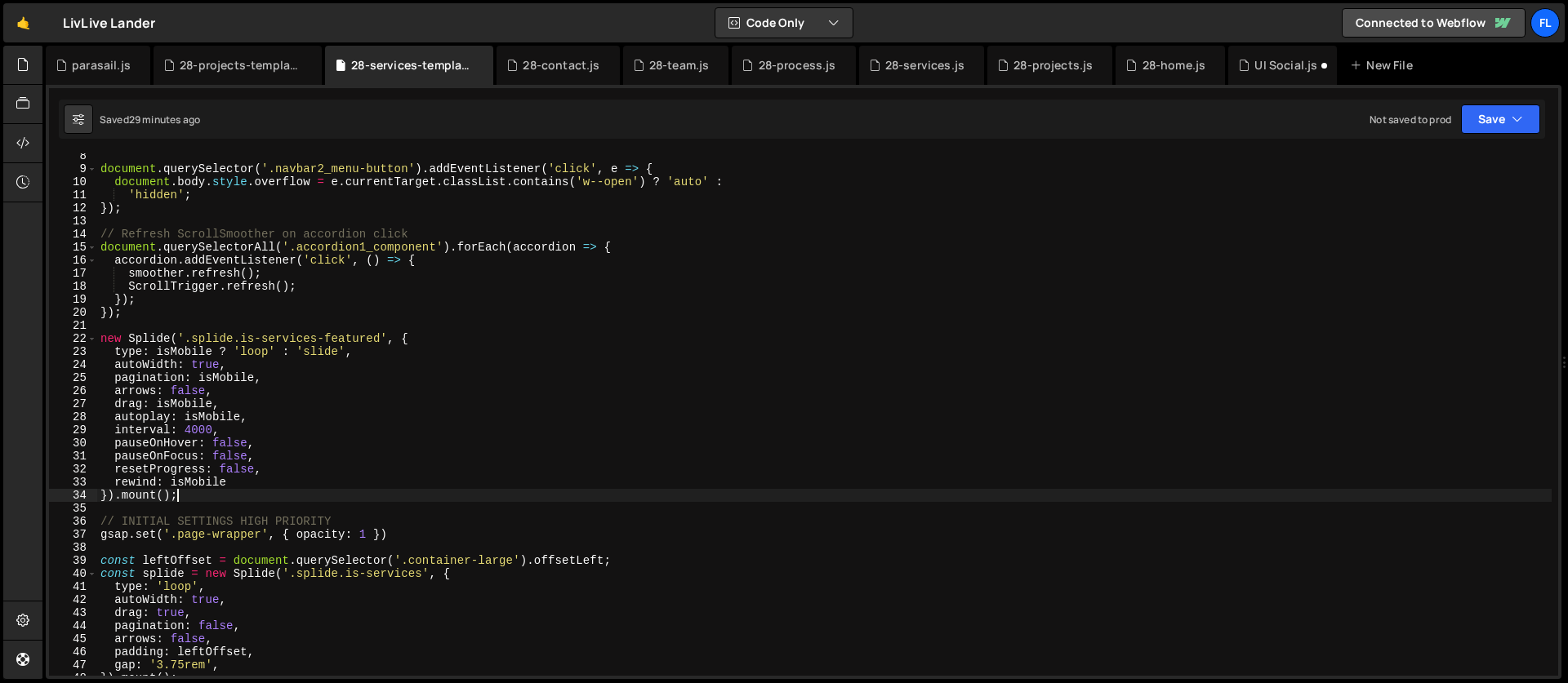
click at [231, 382] on div "document . querySelector ( '.navbar2_menu-button' ) . addEventListener ( 'click…" at bounding box center [824, 424] width 1454 height 549
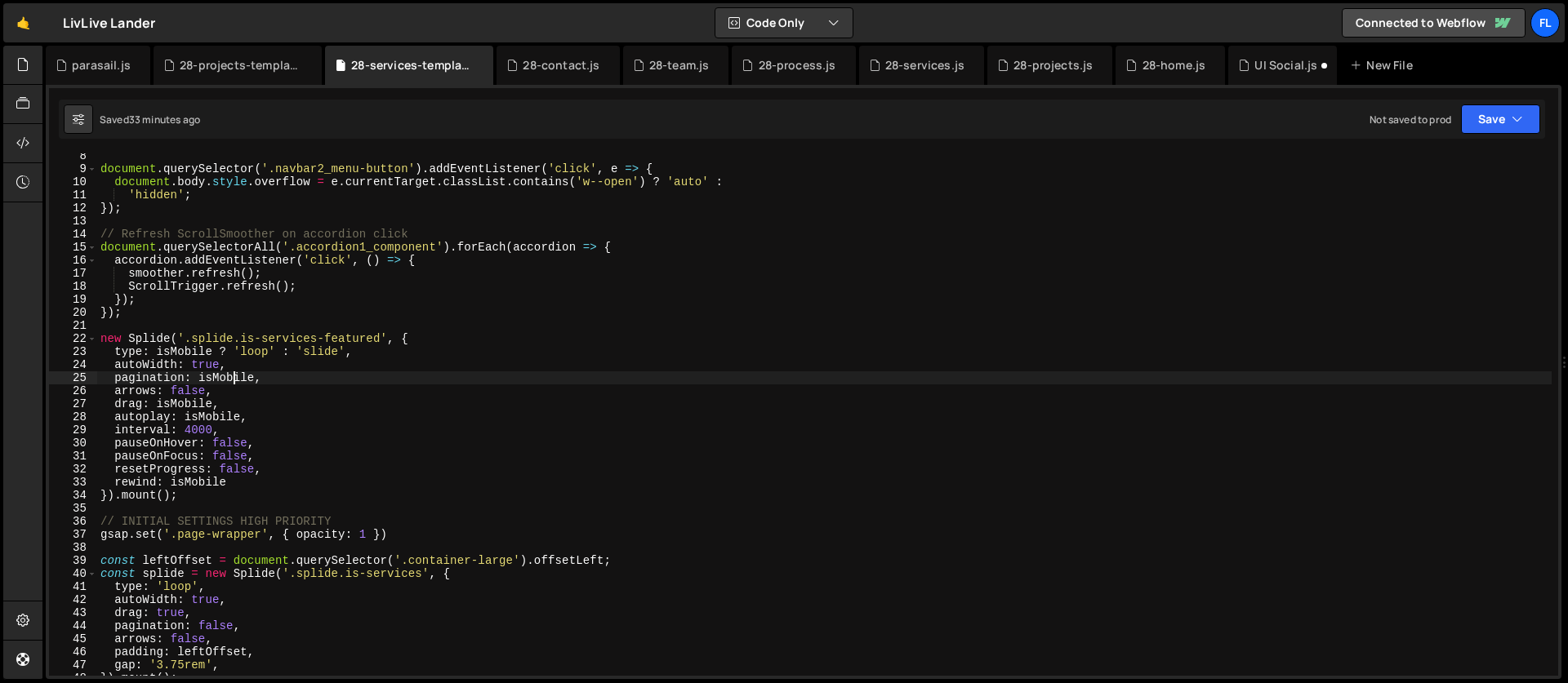
scroll to position [0, 0]
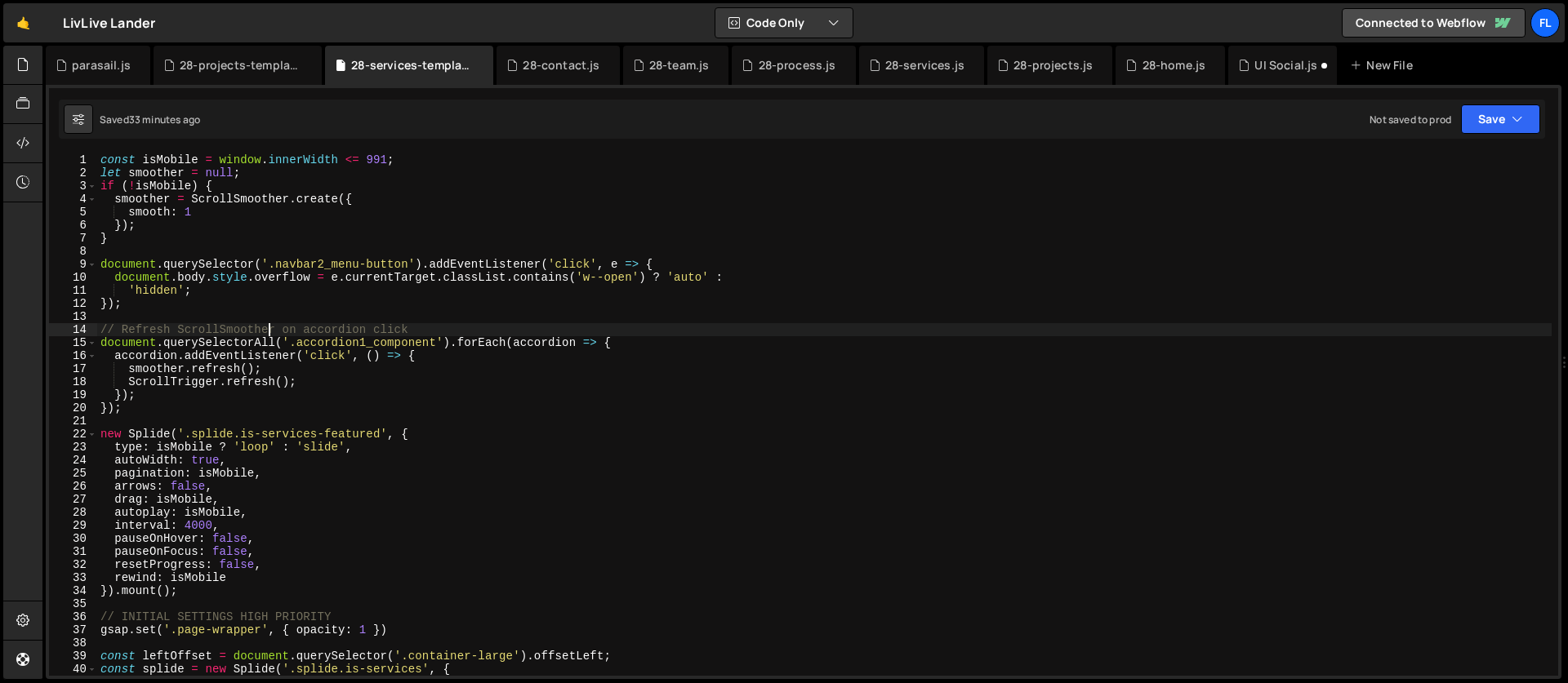
click at [267, 333] on div "const isMobile = window . innerWidth <= 991 ; let smoother = null ; if ( ! isMo…" at bounding box center [824, 428] width 1454 height 549
type textarea "// Refresh ScrollSmoother on accordion click"
click at [243, 426] on div "const isMobile = window . innerWidth <= 991 ; let smoother = null ; if ( ! isMo…" at bounding box center [824, 428] width 1454 height 549
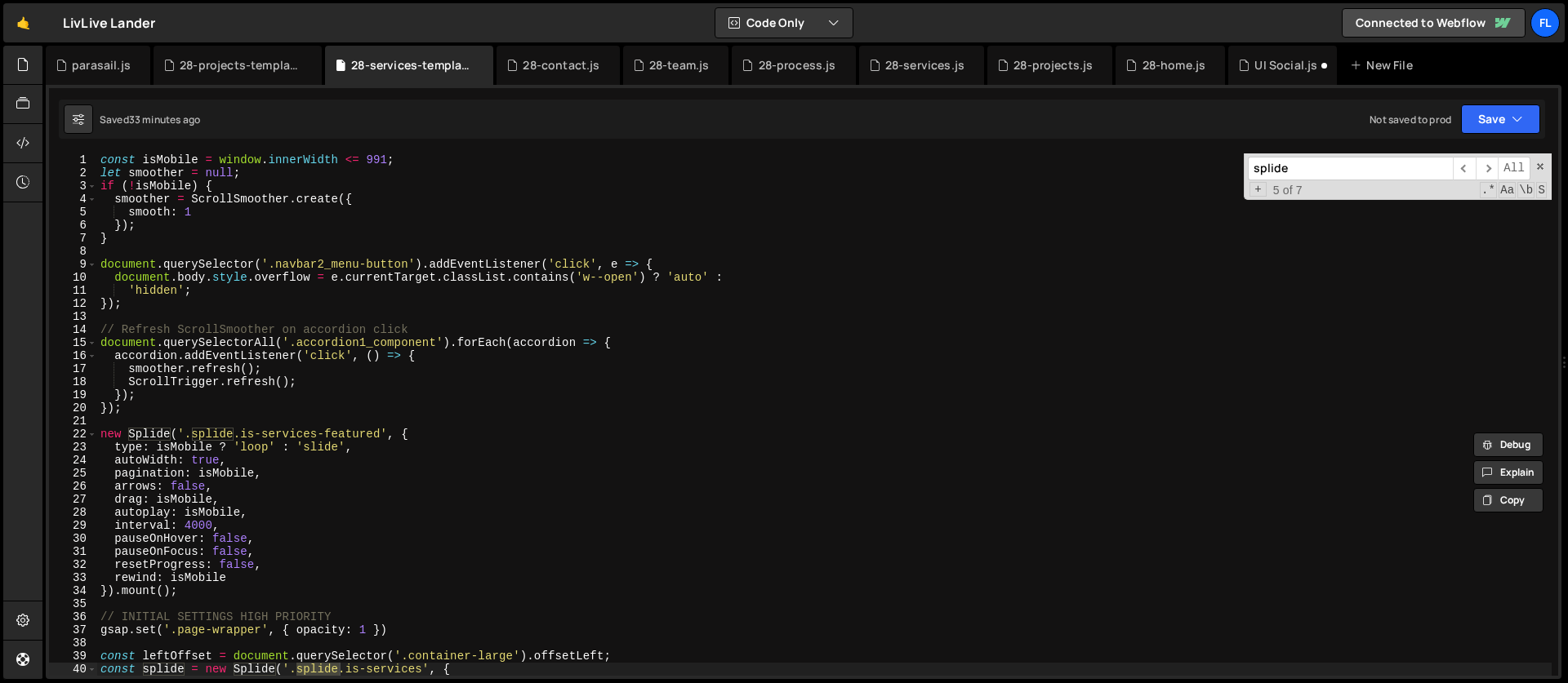
scroll to position [311, 0]
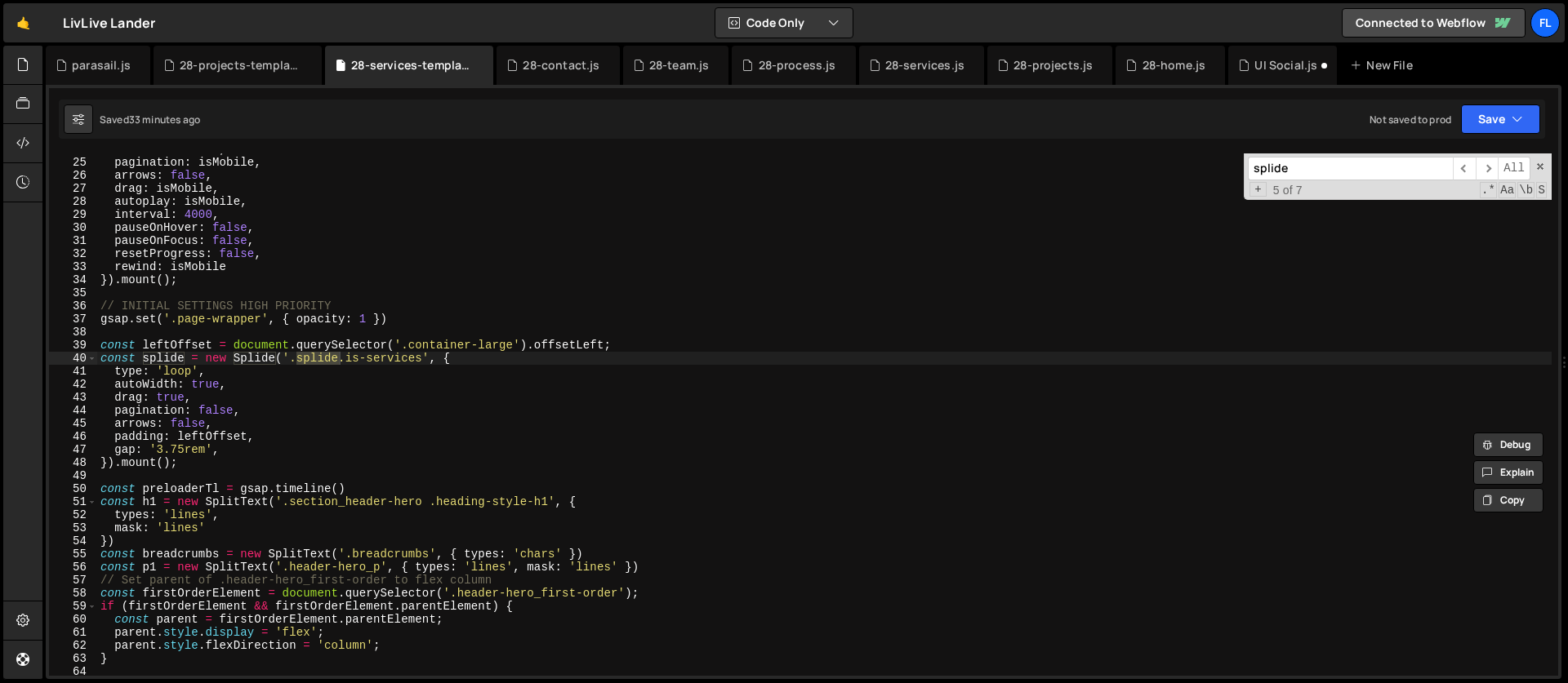
type input "splide"
click at [322, 323] on div "autoWidth : true , pagination : isMobile , arrows : false , drag : isMobile , a…" at bounding box center [824, 417] width 1454 height 549
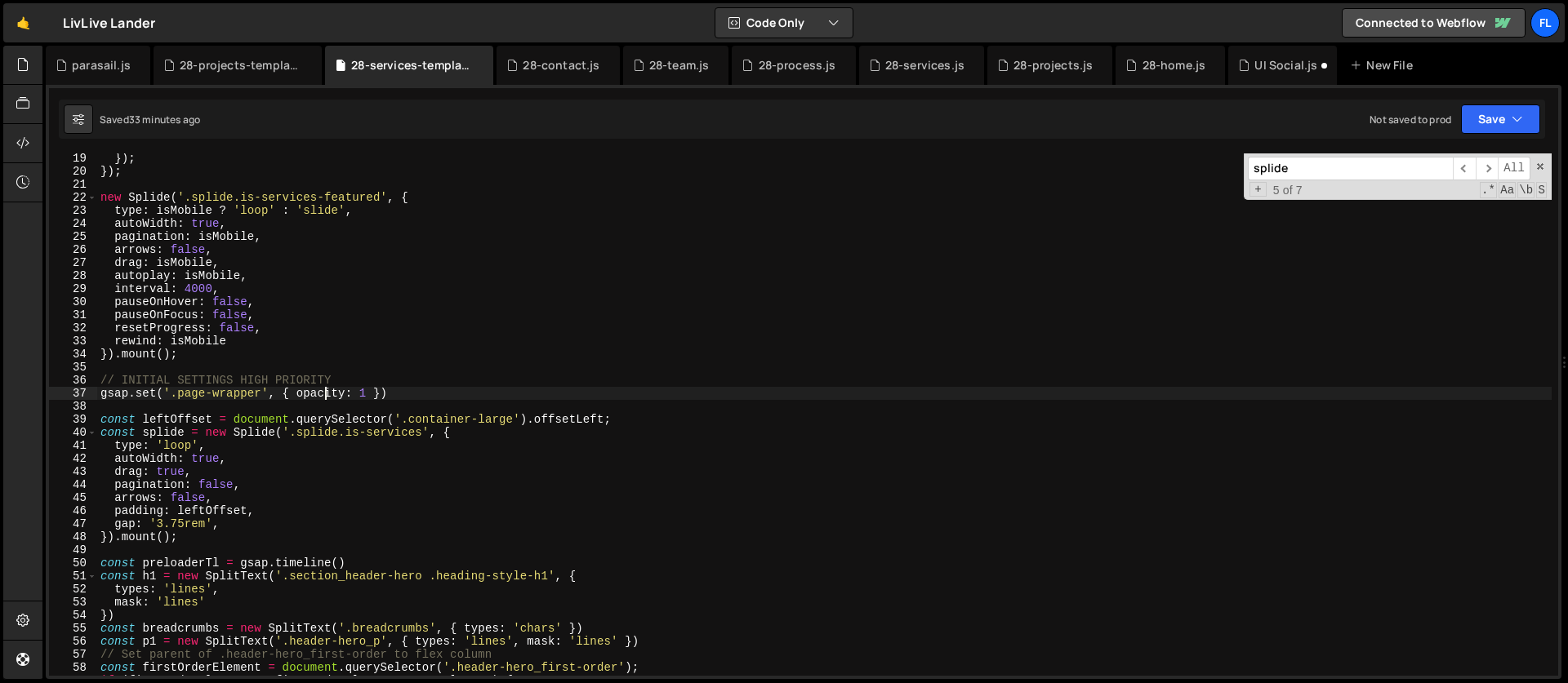
click at [231, 265] on div "}) ; }) ; new Splide ( '.splide.is-services-featured' , { type : isMobile ? 'lo…" at bounding box center [824, 426] width 1454 height 549
click at [273, 274] on div "}) ; }) ; new Splide ( '.splide.is-services-featured' , { type : isMobile ? 'lo…" at bounding box center [824, 426] width 1454 height 549
click at [229, 280] on div "}) ; }) ; new Splide ( '.splide.is-services-featured' , { type : isMobile ? 'lo…" at bounding box center [824, 426] width 1454 height 549
click at [230, 278] on div "}) ; }) ; new Splide ( '.splide.is-services-featured' , { type : isMobile ? 'lo…" at bounding box center [824, 426] width 1454 height 549
click at [226, 285] on div "}) ; }) ; new Splide ( '.splide.is-services-featured' , { type : isMobile ? 'lo…" at bounding box center [824, 426] width 1454 height 549
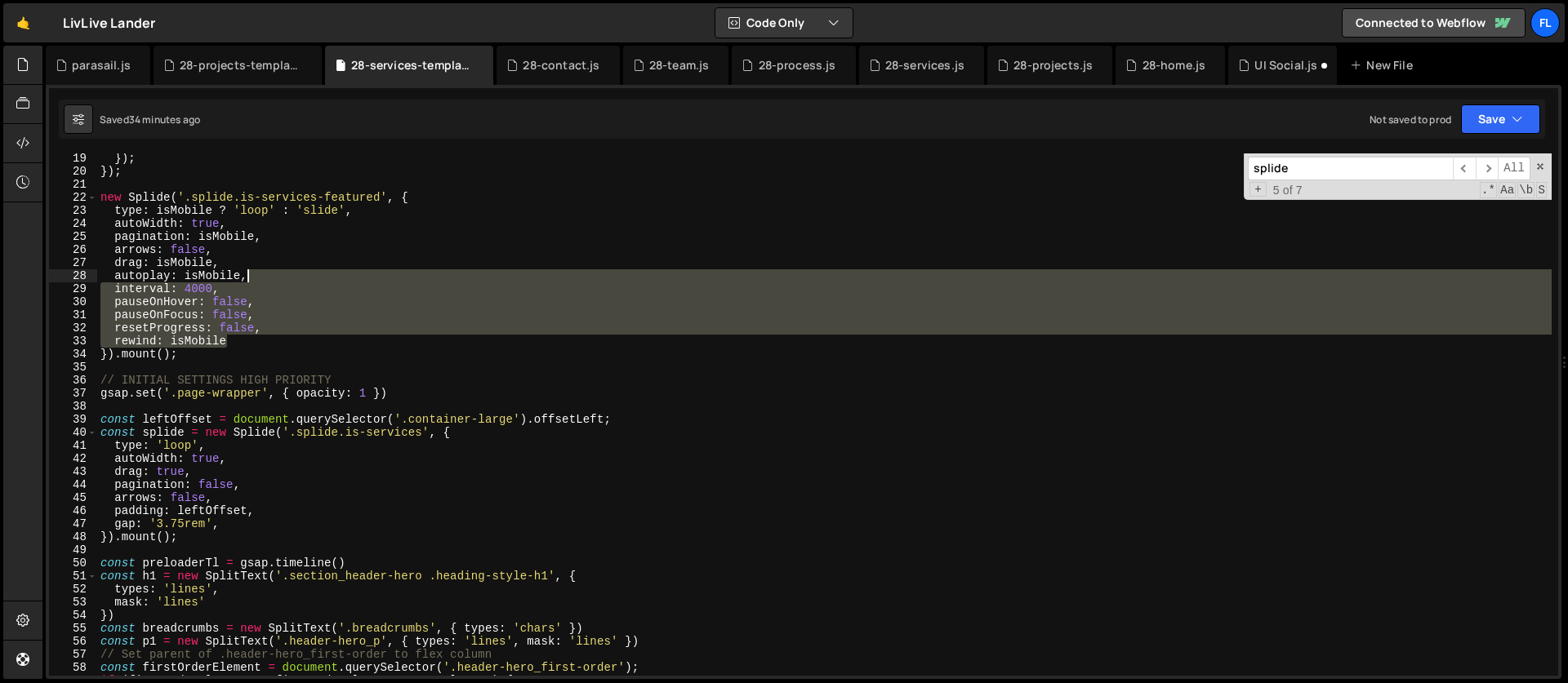
drag, startPoint x: 241, startPoint y: 341, endPoint x: 263, endPoint y: 280, distance: 64.8
click at [263, 280] on div "}) ; }) ; new Splide ( '.splide.is-services-featured' , { type : isMobile ? 'lo…" at bounding box center [824, 426] width 1454 height 549
click at [263, 280] on div "}) ; }) ; new Splide ( '.splide.is-services-featured' , { type : isMobile ? 'lo…" at bounding box center [824, 415] width 1454 height 523
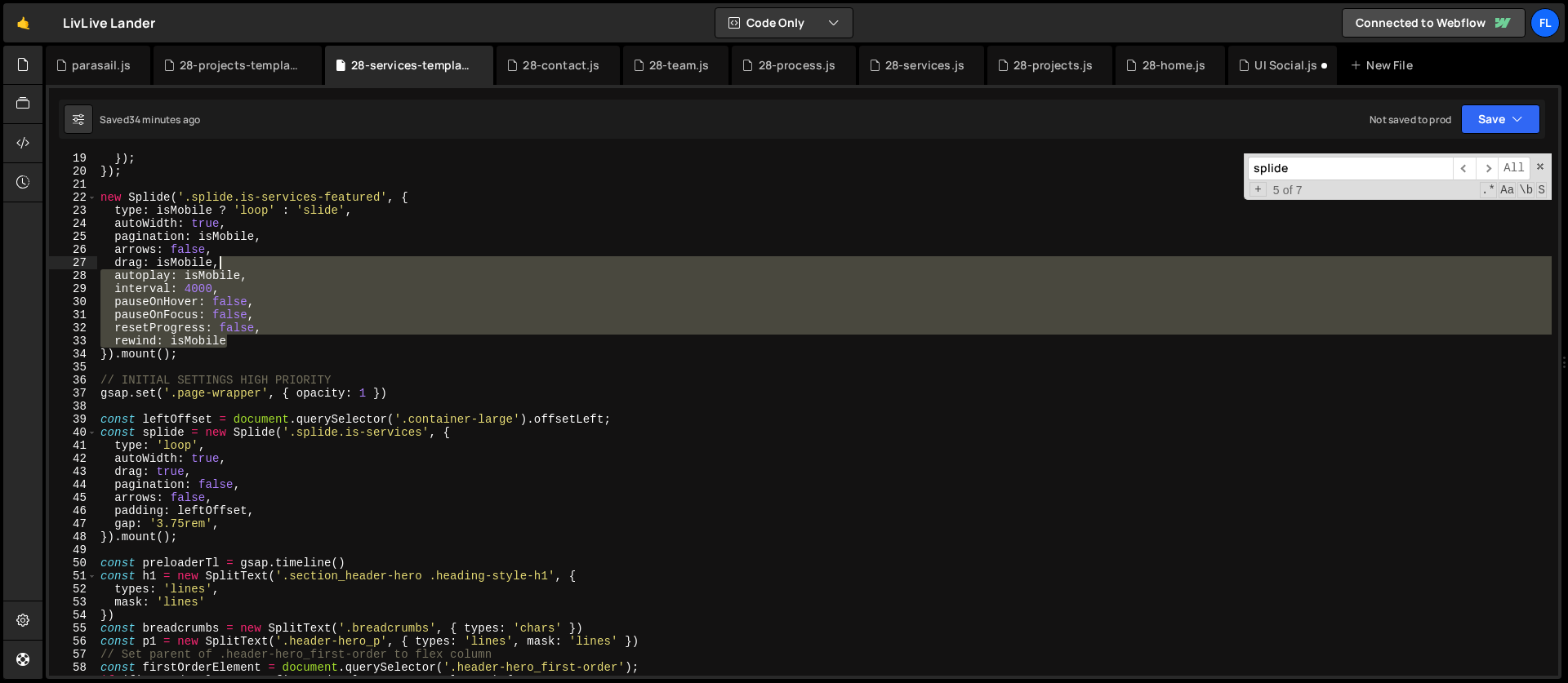
drag, startPoint x: 239, startPoint y: 339, endPoint x: 251, endPoint y: 257, distance: 82.9
click at [251, 257] on div "}) ; }) ; new Splide ( '.splide.is-services-featured' , { type : isMobile ? 'lo…" at bounding box center [824, 426] width 1454 height 549
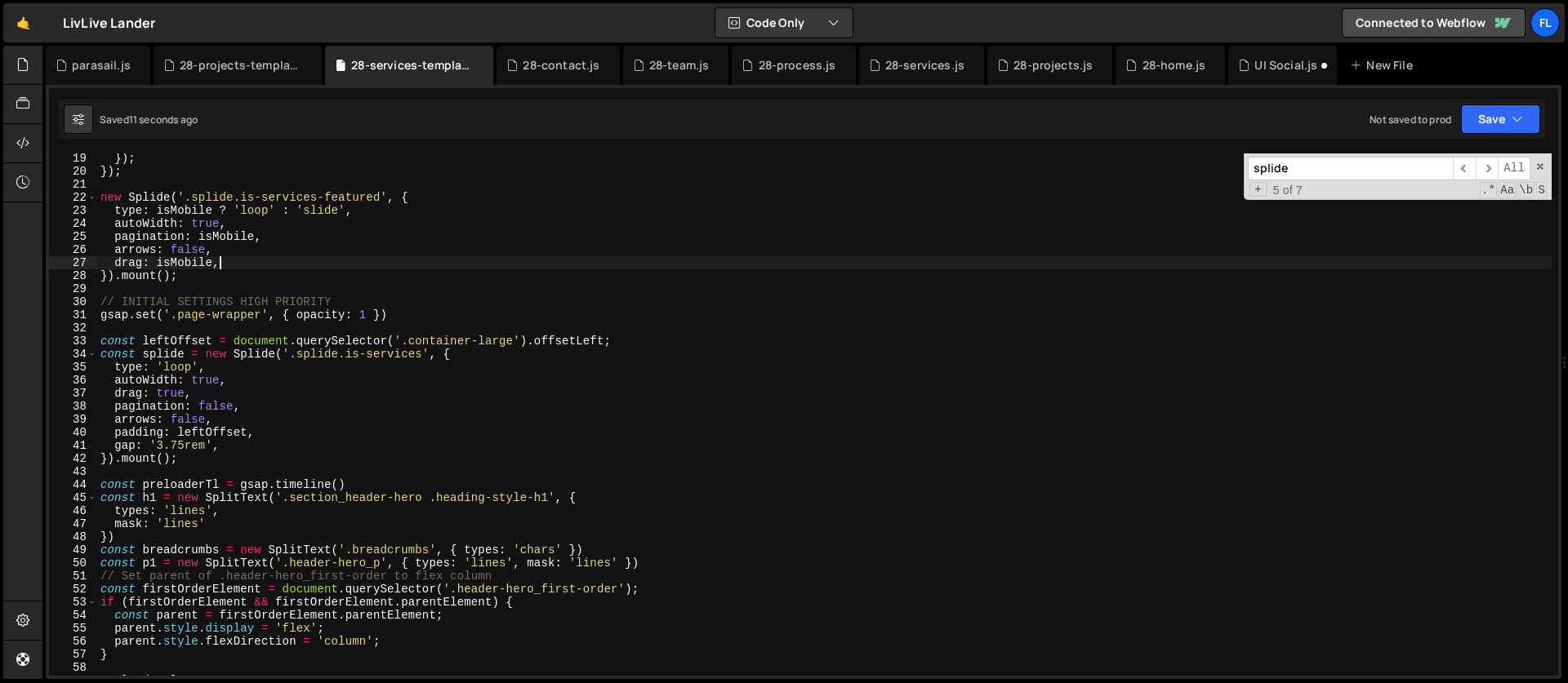
click at [199, 419] on div "}) ; }) ; new Splide ( '.splide.is-services-featured' , { type : isMobile ? 'lo…" at bounding box center [824, 426] width 1454 height 549
type textarea "arrows: false,"
